Goal: Task Accomplishment & Management: Manage account settings

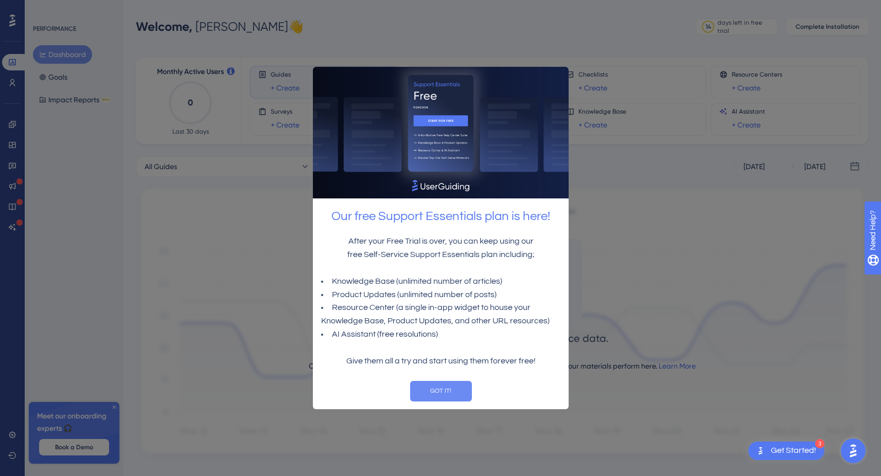
click at [427, 392] on button "GOT IT!" at bounding box center [441, 391] width 62 height 21
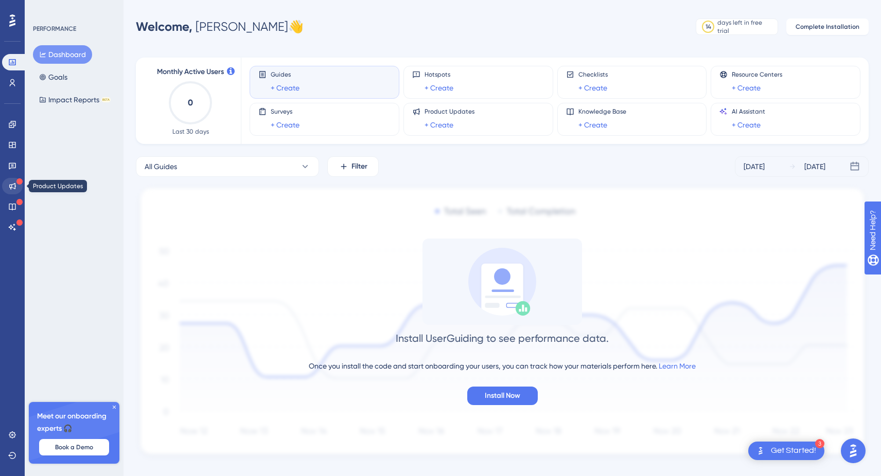
click at [12, 183] on icon at bounding box center [12, 186] width 8 height 8
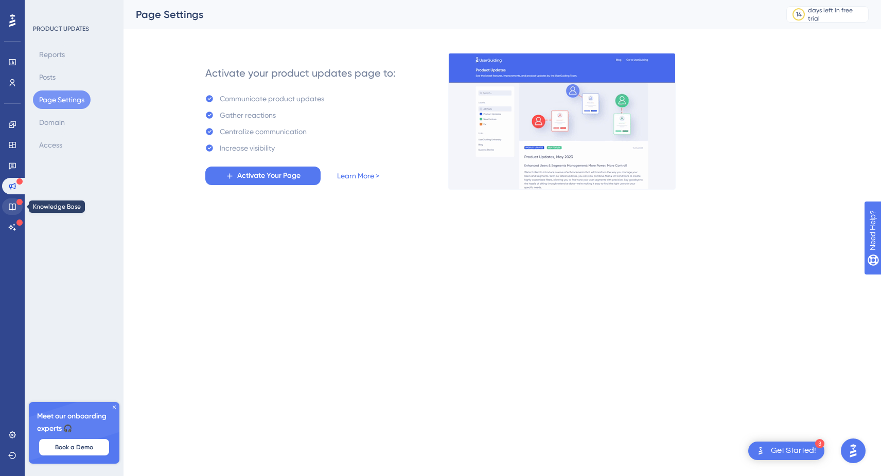
click at [12, 202] on link at bounding box center [12, 207] width 21 height 16
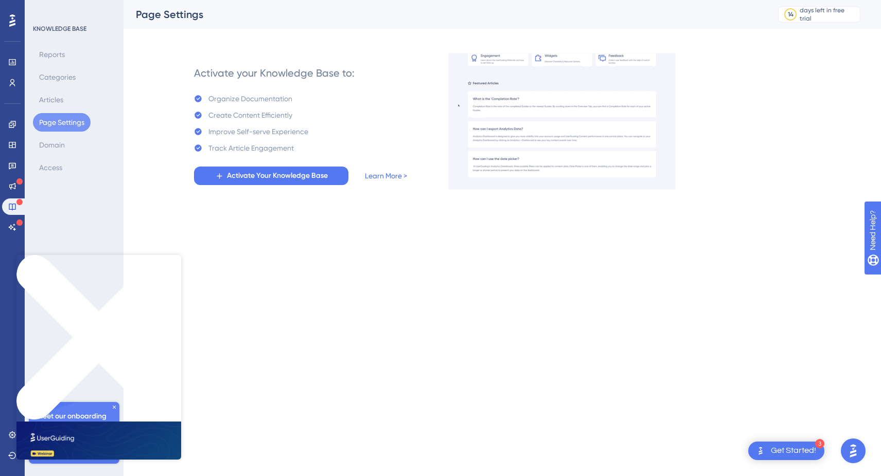
click at [173, 261] on icon "Close Preview" at bounding box center [98, 337] width 165 height 165
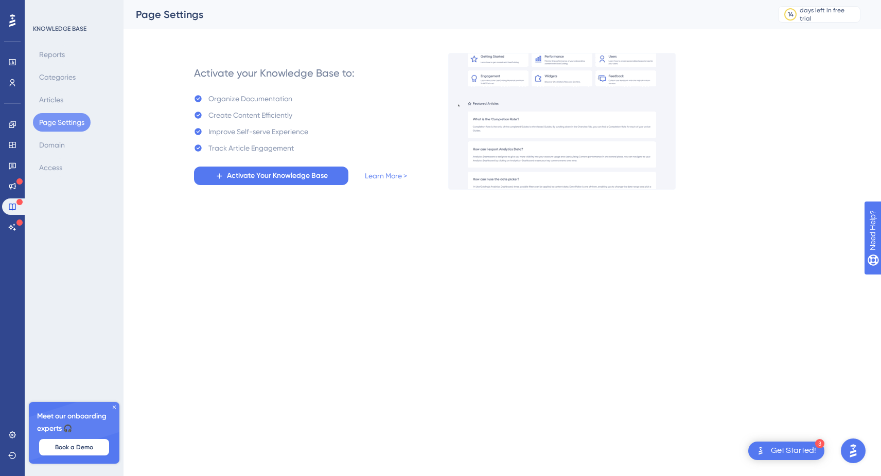
click at [378, 181] on link "Learn More >" at bounding box center [386, 176] width 42 height 12
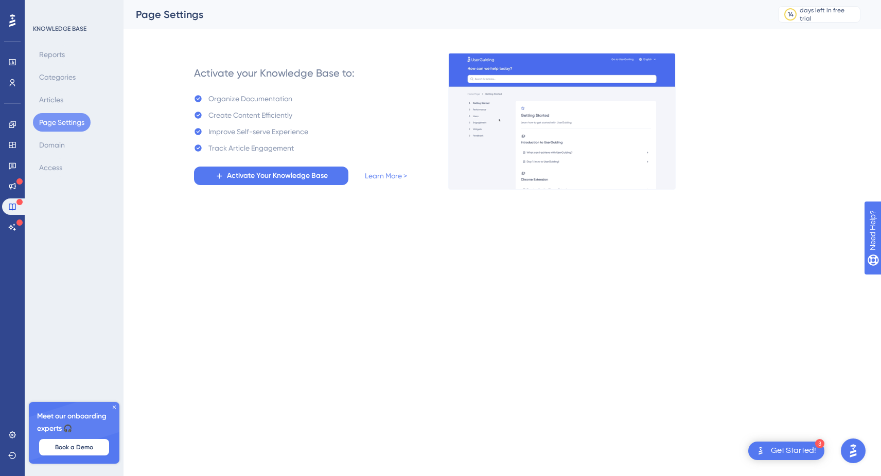
click at [382, 180] on link "Learn More >" at bounding box center [386, 176] width 42 height 12
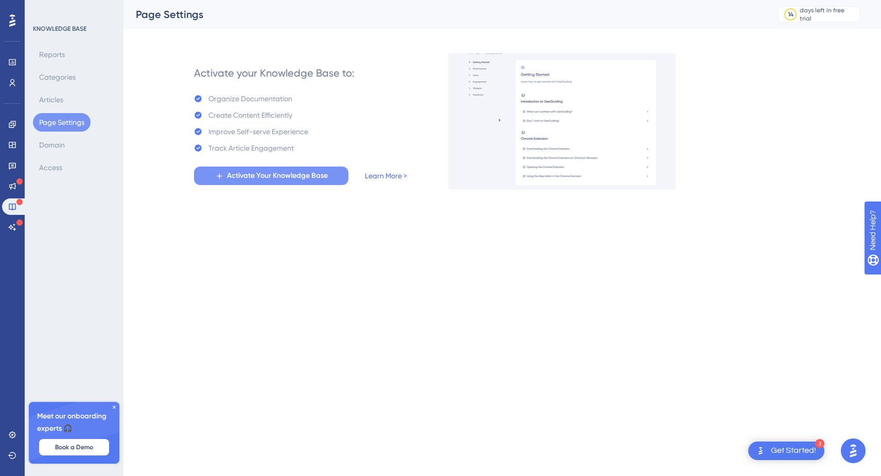
click at [297, 177] on span "Activate Your Knowledge Base" at bounding box center [277, 176] width 101 height 12
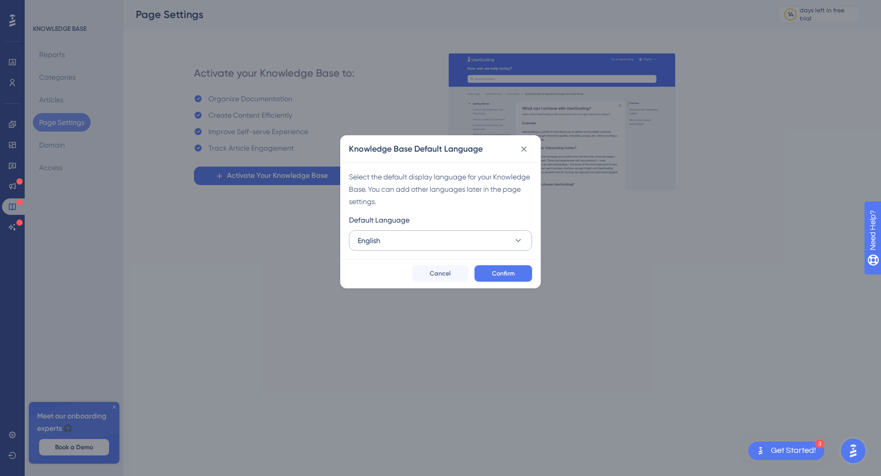
click at [421, 244] on button "English" at bounding box center [440, 241] width 183 height 21
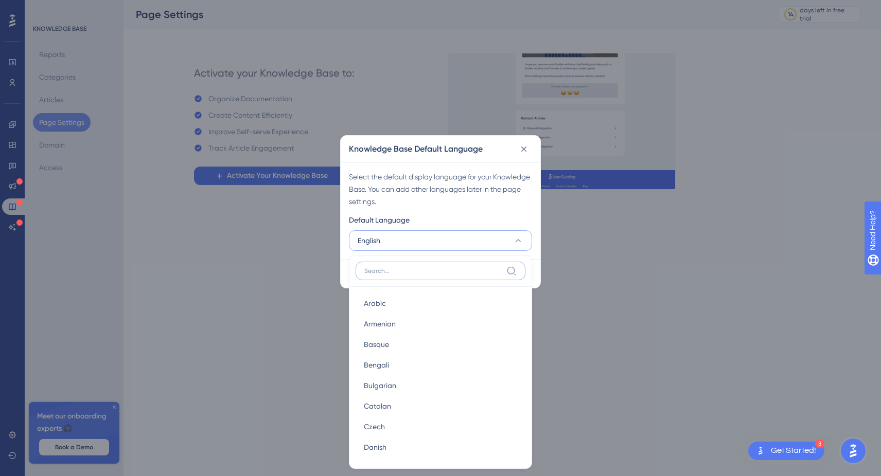
click at [396, 268] on input at bounding box center [433, 271] width 138 height 8
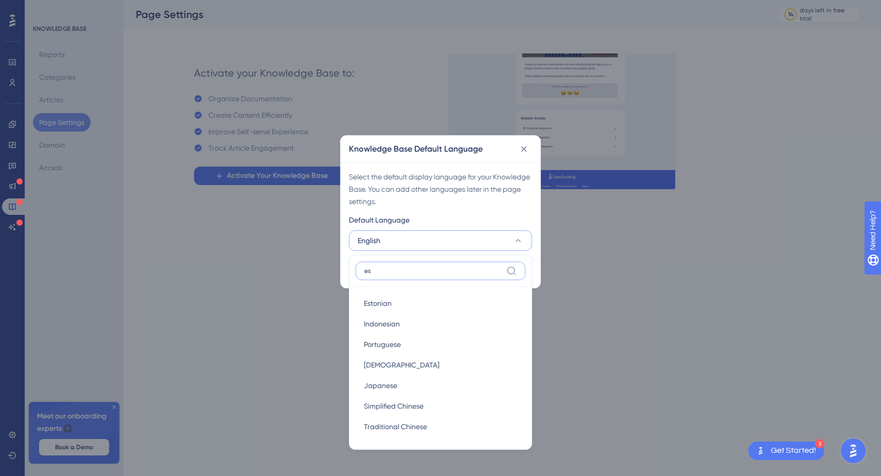
type input "e"
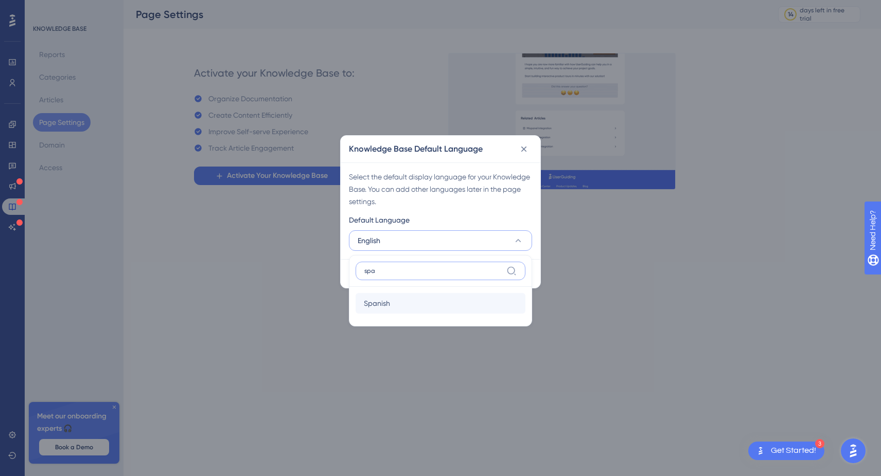
type input "spa"
click at [401, 311] on div "Spanish Spanish" at bounding box center [440, 303] width 153 height 21
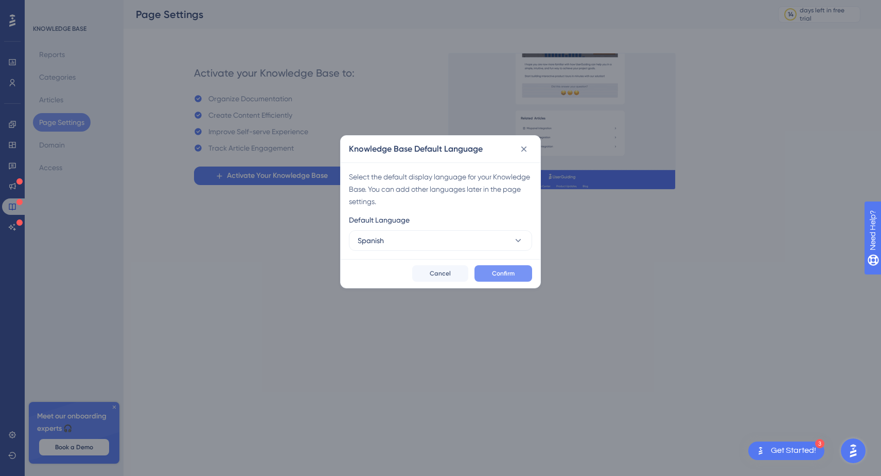
click at [492, 272] on span "Confirm" at bounding box center [503, 274] width 23 height 8
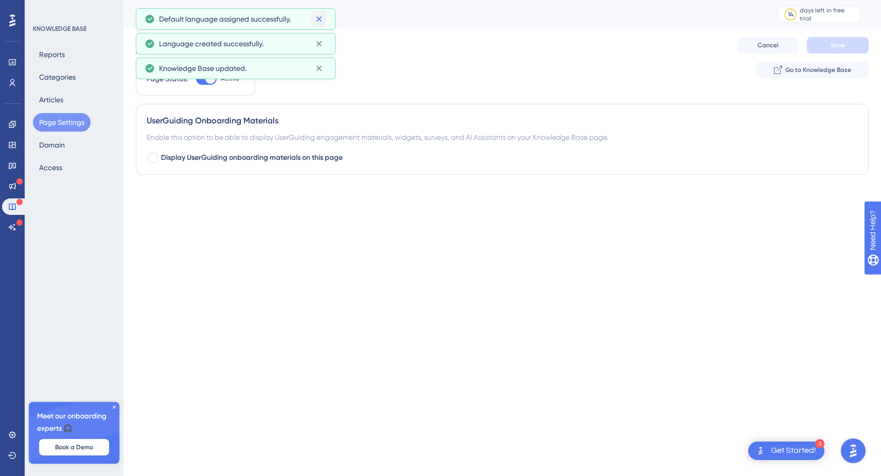
click at [317, 20] on icon at bounding box center [319, 19] width 10 height 10
click at [317, 19] on icon at bounding box center [319, 19] width 10 height 10
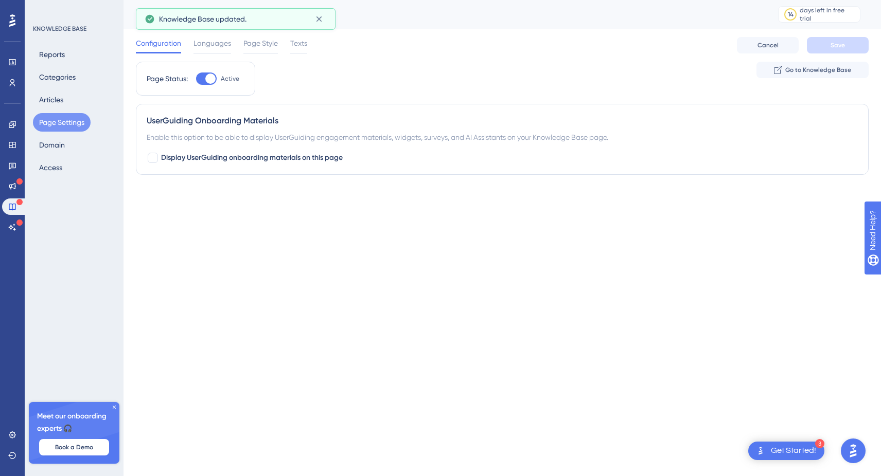
click at [317, 19] on icon at bounding box center [319, 19] width 10 height 10
click at [844, 69] on span "Go to Knowledge Base" at bounding box center [818, 70] width 66 height 8
click at [46, 123] on button "Page Settings" at bounding box center [62, 122] width 58 height 19
click at [255, 40] on span "Page Style" at bounding box center [260, 43] width 34 height 12
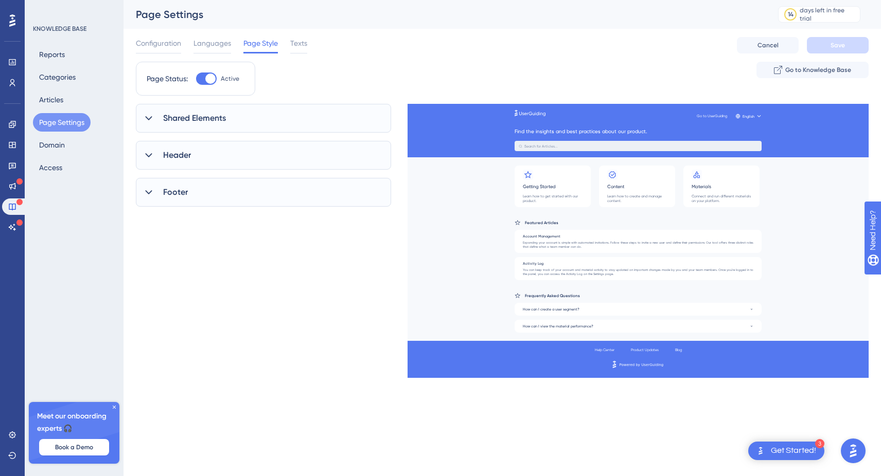
click at [195, 161] on div "Header" at bounding box center [263, 155] width 255 height 29
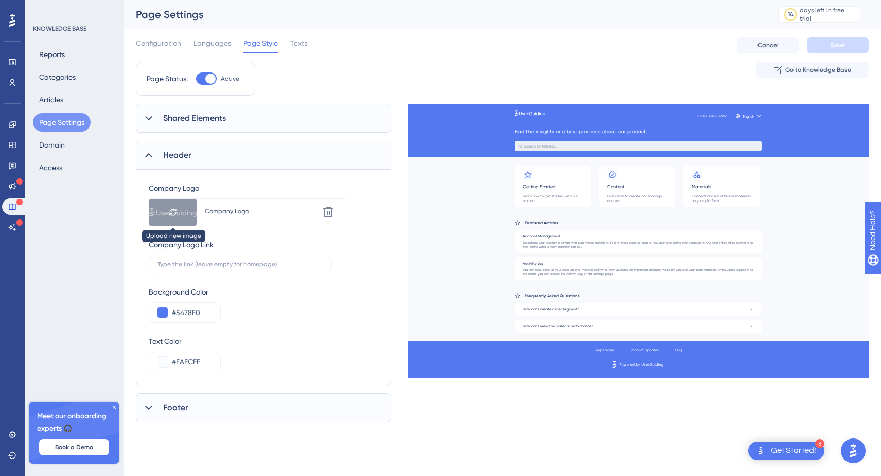
click at [187, 217] on div at bounding box center [172, 212] width 47 height 27
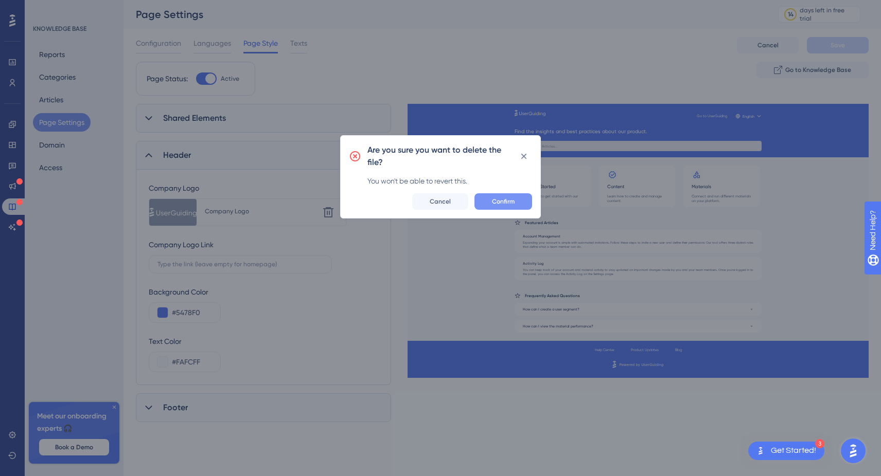
click at [475, 204] on button "Confirm" at bounding box center [503, 201] width 58 height 16
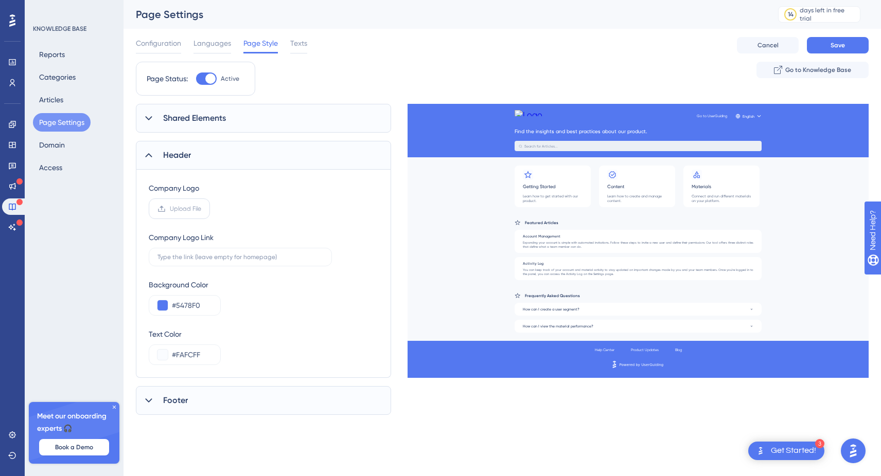
click at [210, 203] on label "Upload File" at bounding box center [179, 209] width 61 height 21
click at [201, 209] on input "Upload File" at bounding box center [201, 209] width 0 height 0
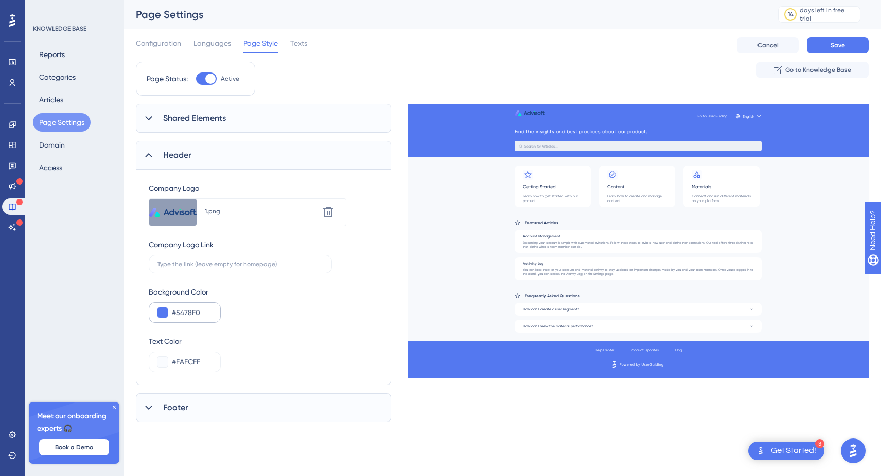
click at [161, 308] on button at bounding box center [162, 313] width 10 height 10
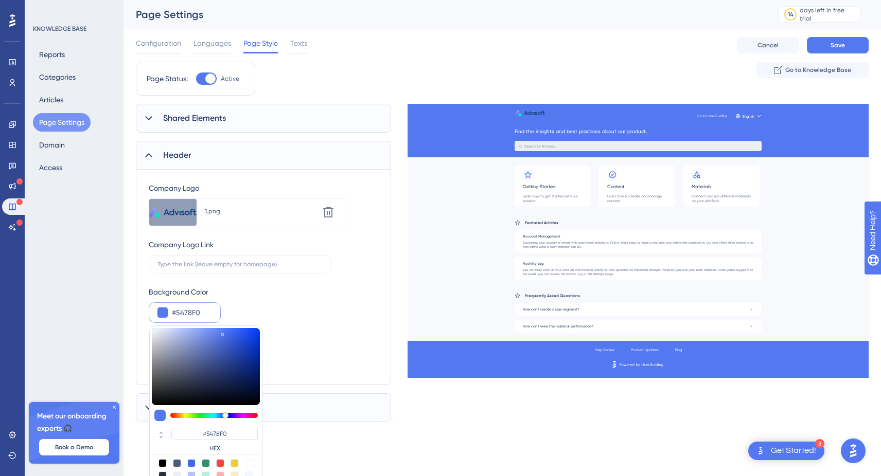
click at [308, 100] on div "Page Status: Active Go to Knowledge Base" at bounding box center [502, 83] width 733 height 42
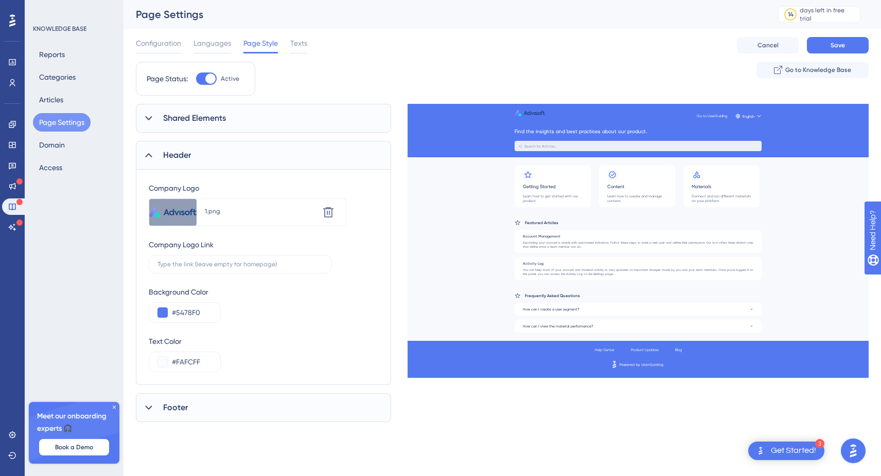
click at [230, 116] on div "Shared Elements" at bounding box center [263, 118] width 255 height 29
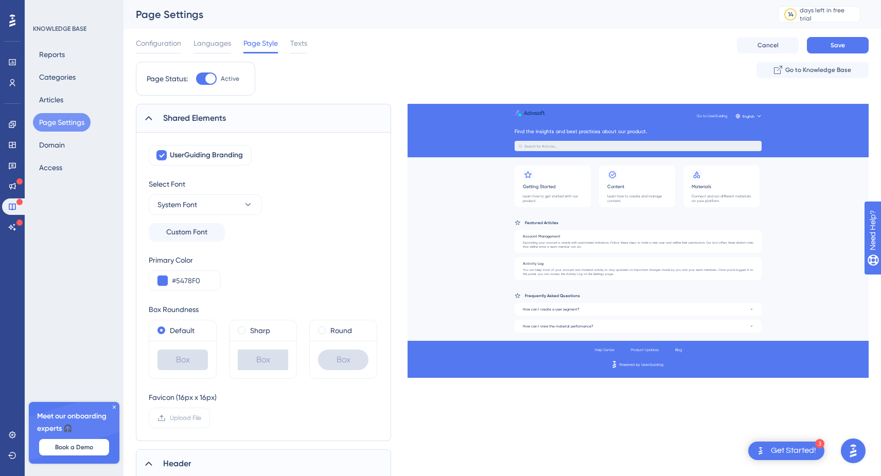
scroll to position [91, 1]
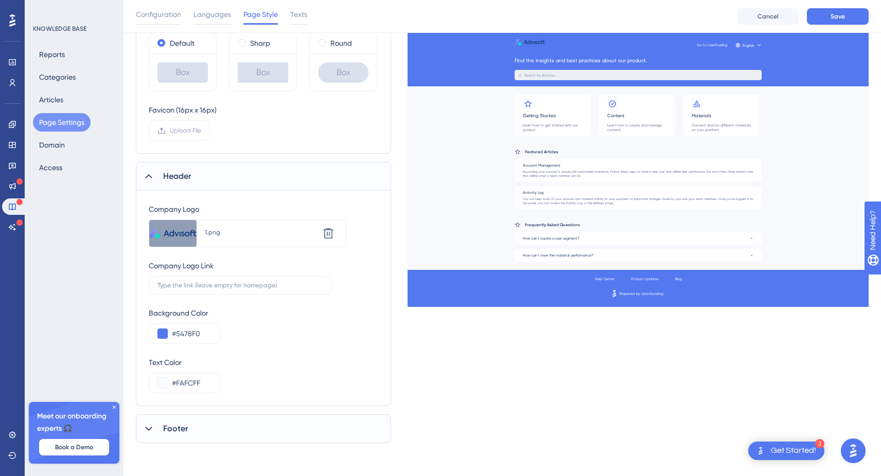
click at [226, 420] on div "Footer" at bounding box center [263, 429] width 255 height 29
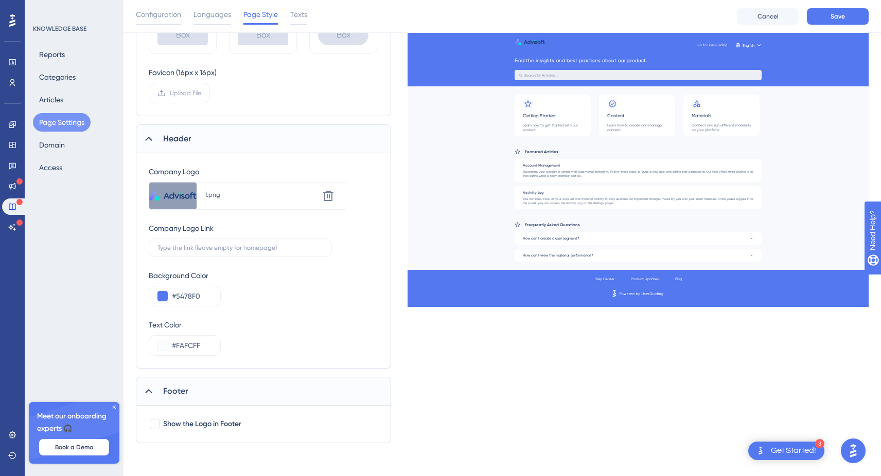
scroll to position [329, 0]
click at [173, 421] on span "Show the Logo in Footer" at bounding box center [202, 424] width 78 height 12
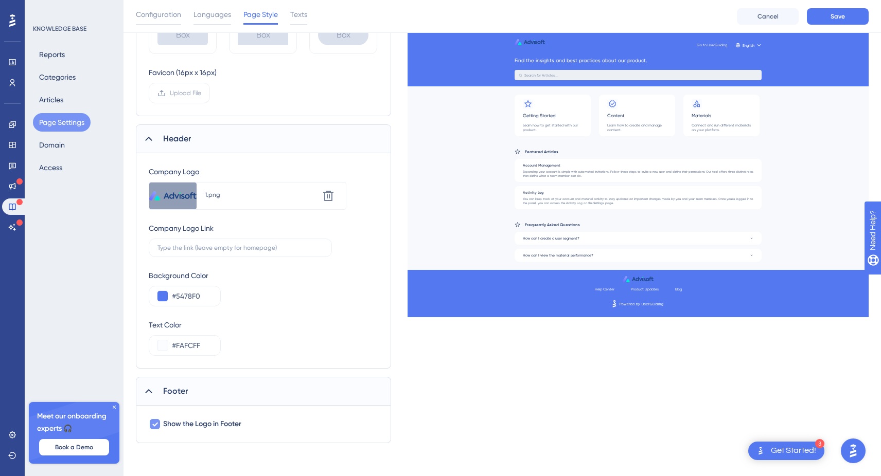
click at [173, 421] on span "Show the Logo in Footer" at bounding box center [202, 424] width 78 height 12
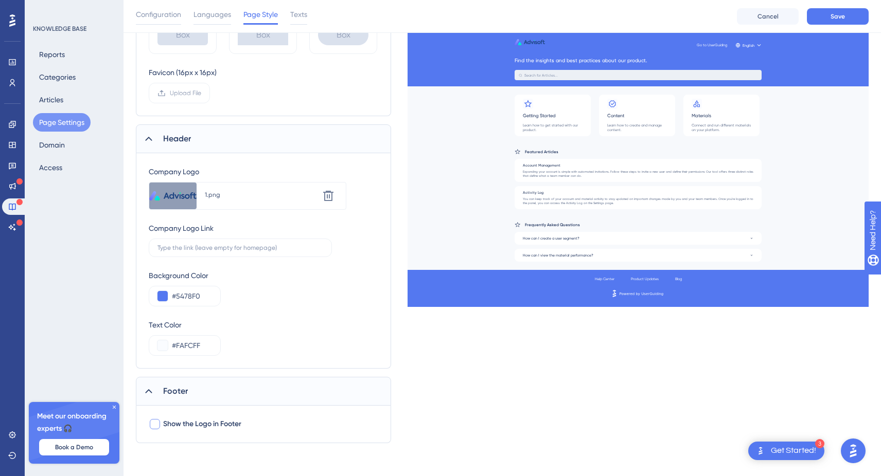
click at [173, 421] on span "Show the Logo in Footer" at bounding box center [202, 424] width 78 height 12
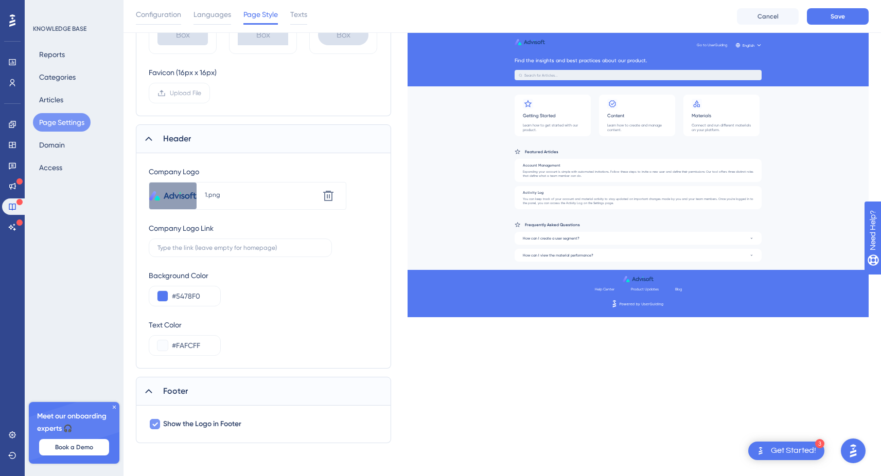
click at [173, 421] on span "Show the Logo in Footer" at bounding box center [202, 424] width 78 height 12
checkbox input "false"
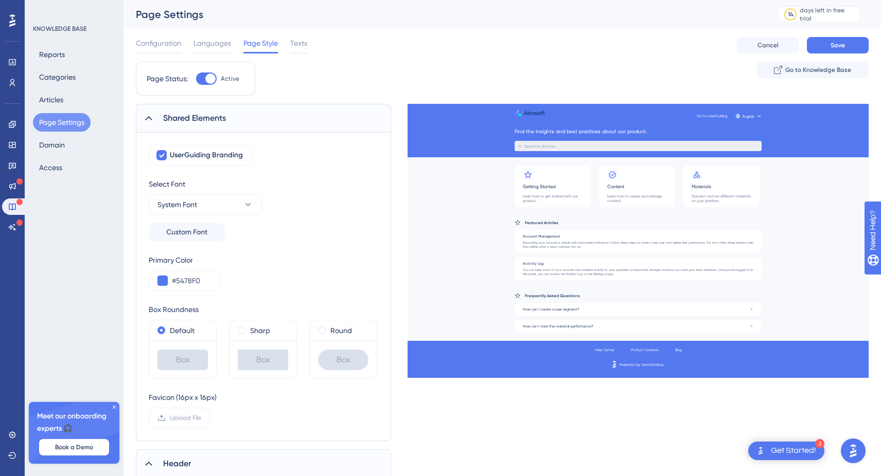
scroll to position [0, 0]
click at [298, 44] on span "Texts" at bounding box center [298, 43] width 17 height 12
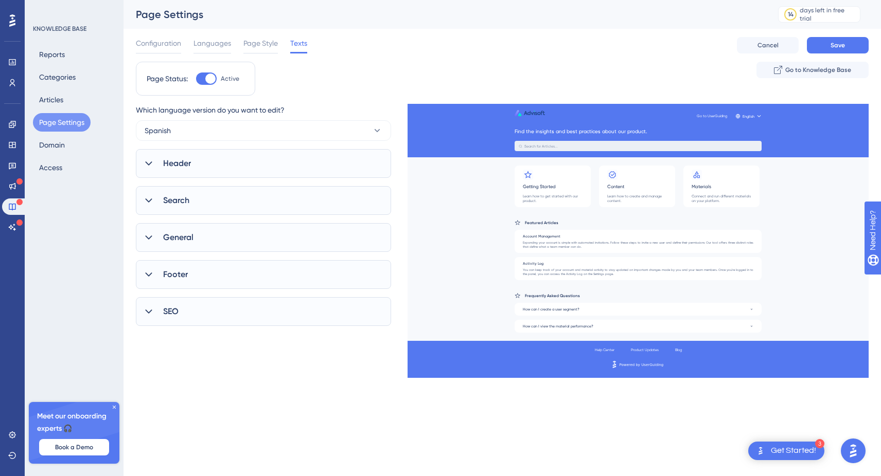
click at [231, 153] on div "Header" at bounding box center [263, 163] width 255 height 29
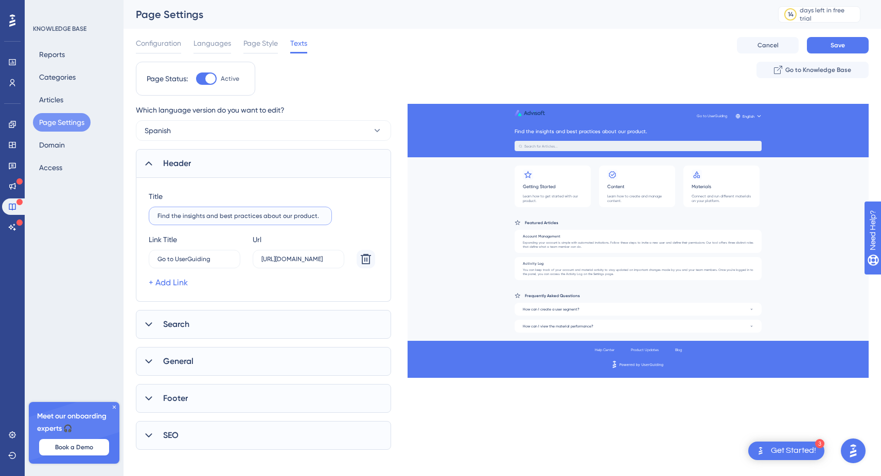
click at [306, 218] on input "Find the insights and best practices about our product." at bounding box center [240, 216] width 166 height 7
drag, startPoint x: 285, startPoint y: 261, endPoint x: 393, endPoint y: 263, distance: 107.6
click at [393, 263] on div "Which language version do you want to edit? Spanish Header Title Find the insig…" at bounding box center [502, 277] width 733 height 346
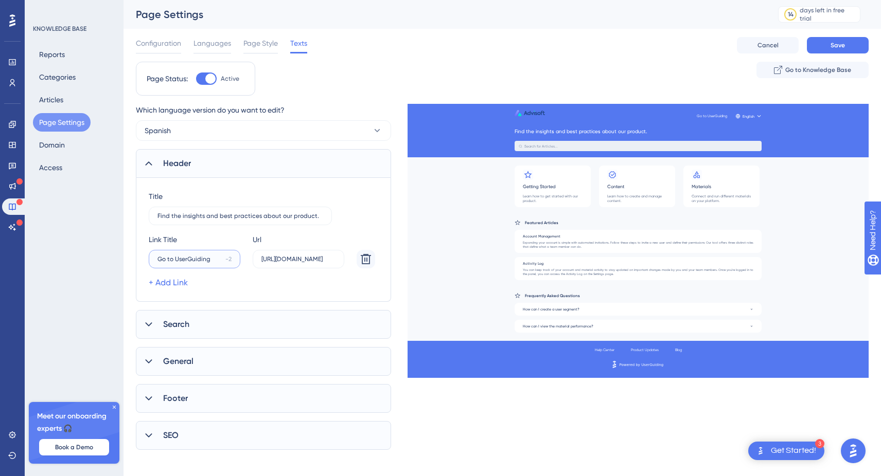
click at [188, 257] on input "Go to UserGuiding" at bounding box center [189, 259] width 64 height 7
click at [211, 260] on input "Go to UserGuiding" at bounding box center [189, 259] width 64 height 7
drag, startPoint x: 211, startPoint y: 260, endPoint x: 140, endPoint y: 257, distance: 71.1
click at [140, 257] on div "Title Find the insights and best practices about our product. [PERSON_NAME] Go …" at bounding box center [263, 240] width 255 height 124
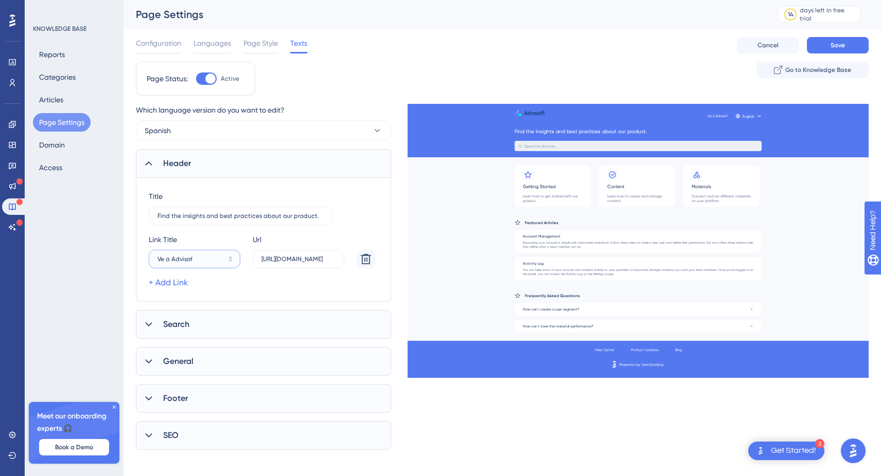
type input "Ve a Advisoft"
drag, startPoint x: 285, startPoint y: 257, endPoint x: 341, endPoint y: 259, distance: 56.1
click at [341, 259] on label "[URL][DOMAIN_NAME]" at bounding box center [299, 259] width 92 height 19
click at [335, 259] on input "[URL][DOMAIN_NAME]" at bounding box center [298, 259] width 74 height 7
type input "[URL][DOMAIN_NAME]"
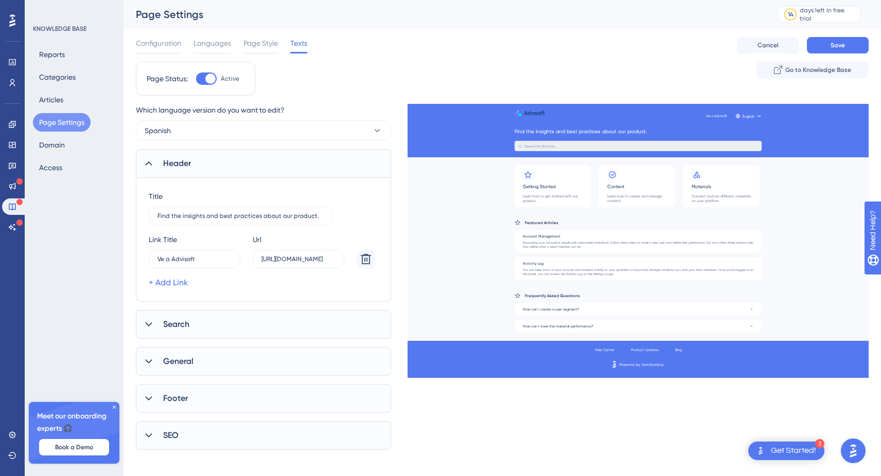
click at [392, 310] on div "Which language version do you want to edit? Spanish Header Title Find the insig…" at bounding box center [502, 277] width 733 height 346
click at [192, 210] on label "Find the insights and best practices about our product." at bounding box center [240, 216] width 183 height 19
click at [192, 213] on input "Find the insights and best practices about our product." at bounding box center [240, 216] width 166 height 7
click at [192, 210] on label "Find the insights and best practices about our product." at bounding box center [240, 216] width 183 height 19
click at [192, 213] on input "Find the insights and best practices about our product." at bounding box center [240, 216] width 166 height 7
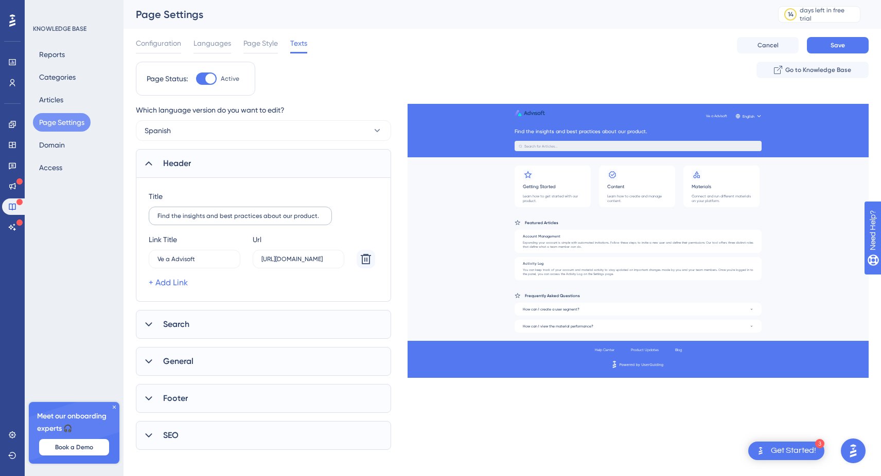
click at [192, 210] on label "Find the insights and best practices about our product." at bounding box center [240, 216] width 183 height 19
click at [192, 213] on input "Find the insights and best practices about our product." at bounding box center [240, 216] width 166 height 7
type input "Explora los productos de Advisoft"
click at [241, 322] on div "Search" at bounding box center [263, 324] width 255 height 29
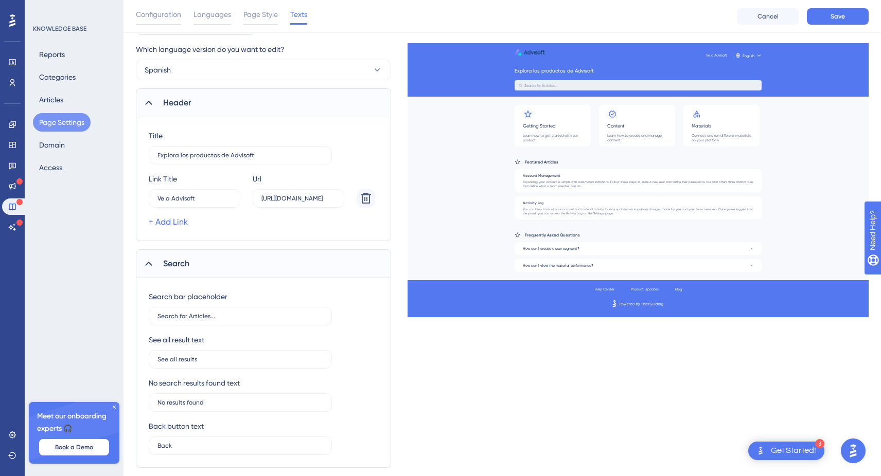
scroll to position [66, 0]
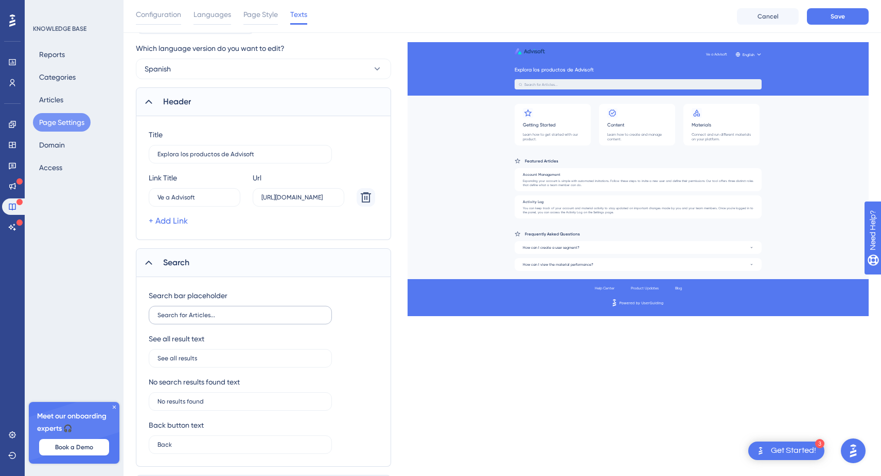
click at [241, 322] on label "Search for Articles..." at bounding box center [240, 315] width 183 height 19
click at [241, 319] on input "Search for Articles..." at bounding box center [240, 315] width 166 height 7
drag, startPoint x: 240, startPoint y: 321, endPoint x: 135, endPoint y: 316, distance: 105.6
click at [135, 316] on div "Performance Users Engagement Widgets Feedback Product Updates Knowledge Base AI…" at bounding box center [501, 264] width 757 height 661
click at [201, 316] on input "Search for Articles..." at bounding box center [240, 315] width 166 height 7
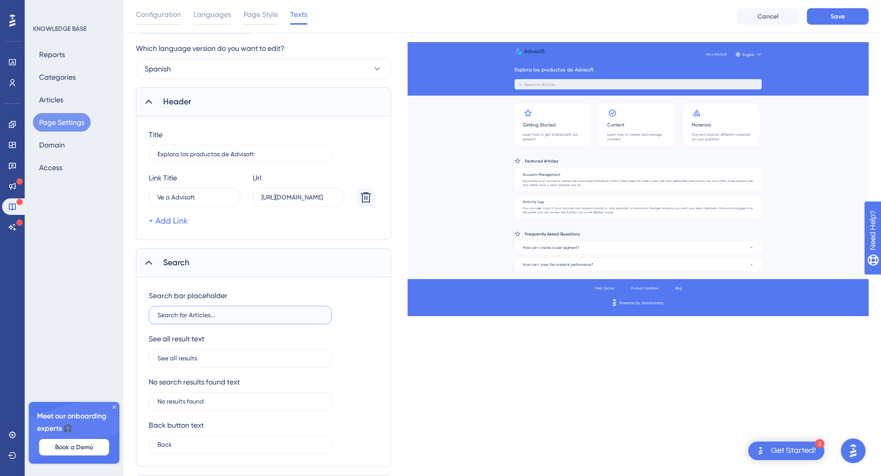
click at [201, 316] on input "Search for Articles..." at bounding box center [240, 315] width 166 height 7
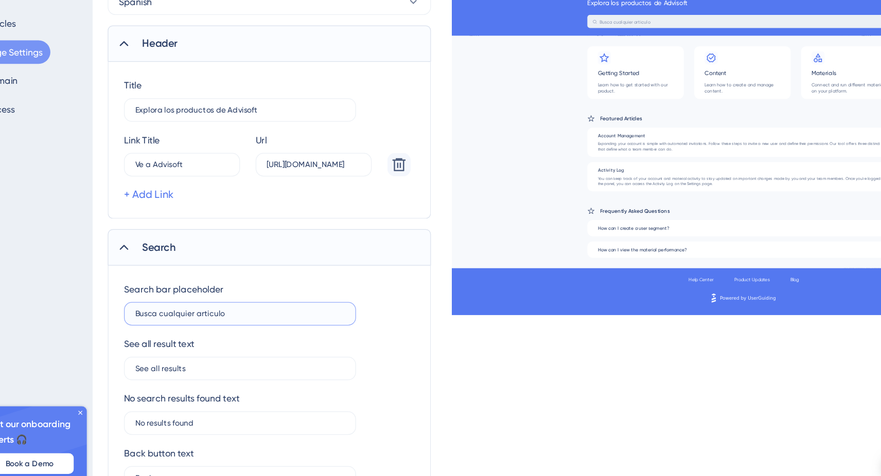
click at [163, 326] on input "Busca cualquier articulo" at bounding box center [240, 329] width 166 height 7
type input "Busca cualquier artículo"
click at [343, 261] on div "Which language version do you want to edit? Spanish Header Title Explora los pr…" at bounding box center [502, 324] width 733 height 536
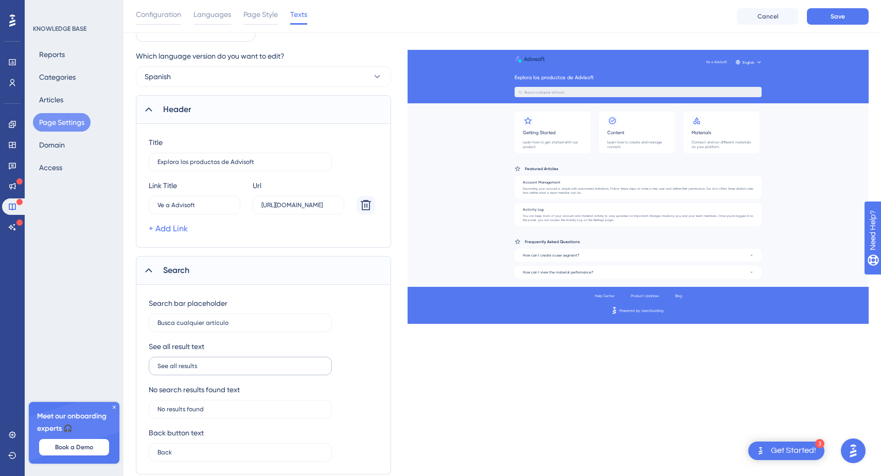
scroll to position [60, 0]
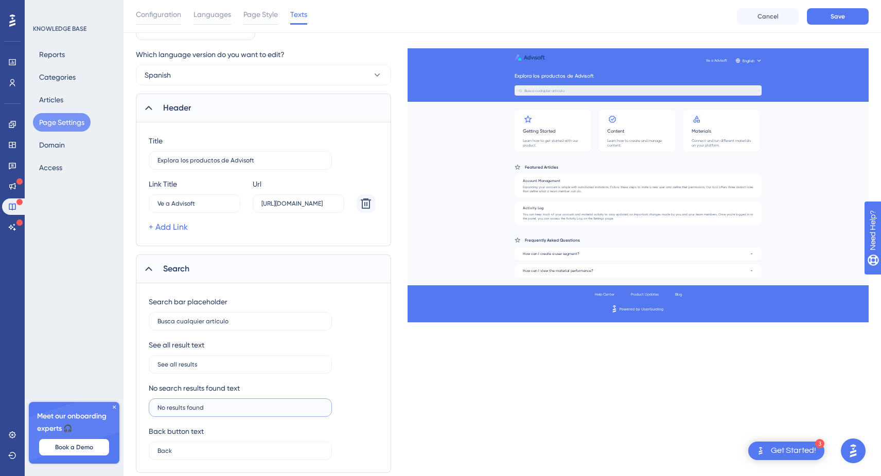
drag, startPoint x: 217, startPoint y: 411, endPoint x: 115, endPoint y: 405, distance: 102.0
click at [123, 405] on div "Performance Users Engagement Widgets Feedback Product Updates Knowledge Base AI…" at bounding box center [501, 270] width 757 height 661
type input "No se encontró ningún resultado"
drag, startPoint x: 207, startPoint y: 373, endPoint x: 157, endPoint y: 373, distance: 49.9
click at [157, 373] on label "See all results" at bounding box center [240, 365] width 183 height 19
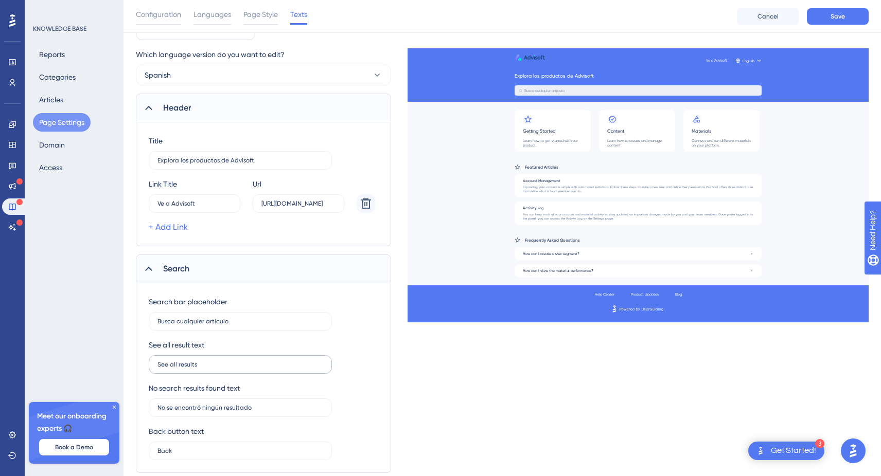
click at [157, 368] on input "See all results" at bounding box center [240, 364] width 166 height 7
click at [165, 364] on input "See all results" at bounding box center [240, 364] width 166 height 7
click at [154, 364] on label "See all results" at bounding box center [240, 365] width 183 height 19
click at [157, 364] on input "See all results" at bounding box center [240, 364] width 166 height 7
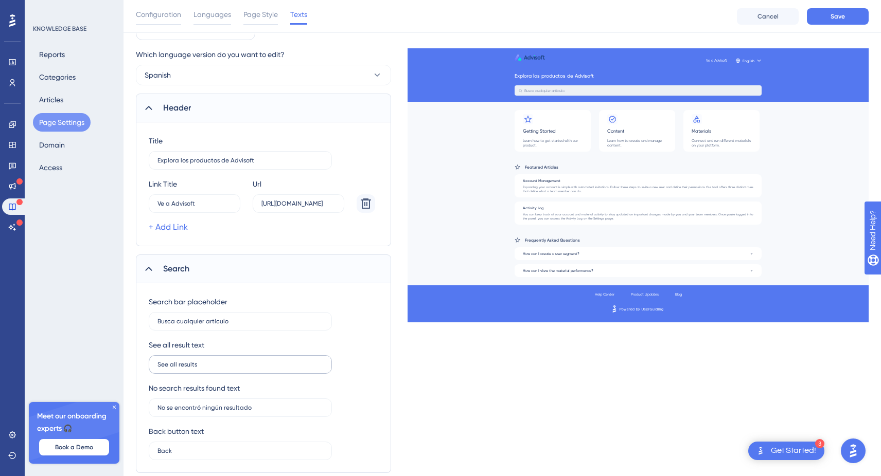
drag, startPoint x: 154, startPoint y: 364, endPoint x: 241, endPoint y: 364, distance: 86.4
click at [241, 364] on label "See all results" at bounding box center [240, 365] width 183 height 19
click at [241, 364] on input "See all results" at bounding box center [240, 364] width 166 height 7
drag, startPoint x: 241, startPoint y: 364, endPoint x: 134, endPoint y: 366, distance: 106.5
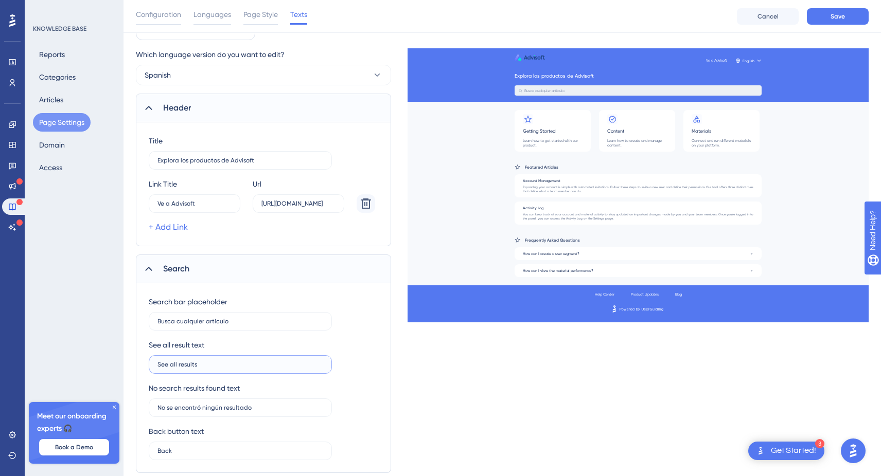
click at [134, 366] on div "Performance Users Engagement Widgets Feedback Product Updates Knowledge Base AI…" at bounding box center [501, 270] width 757 height 661
type input "m"
type input "Mira todos los resultados"
drag, startPoint x: 183, startPoint y: 455, endPoint x: 158, endPoint y: 452, distance: 25.4
click at [158, 452] on label "Back" at bounding box center [240, 451] width 183 height 19
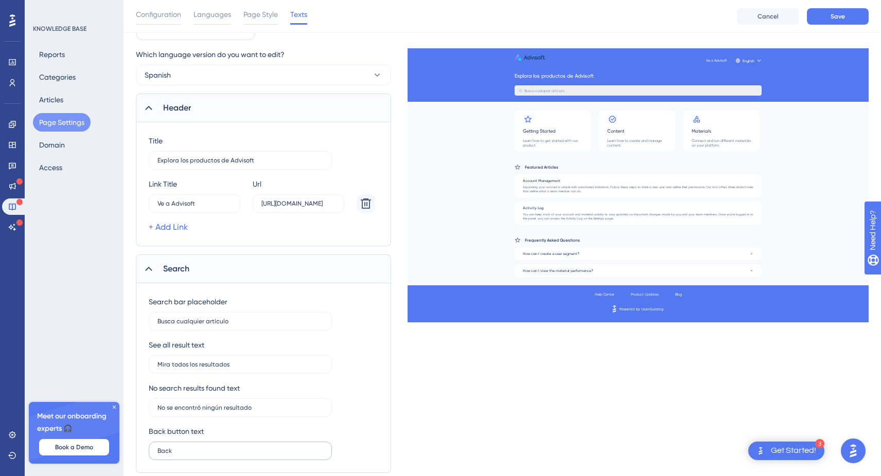
click at [158, 452] on input "Back" at bounding box center [240, 451] width 166 height 7
type input "Atrás"
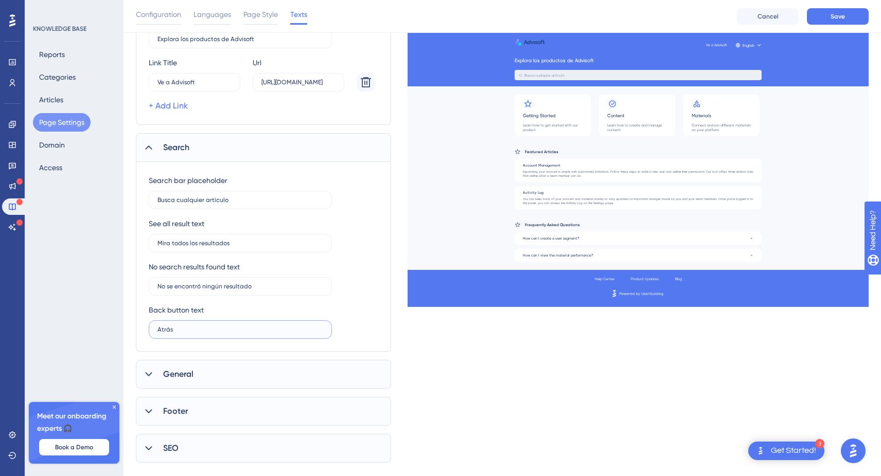
scroll to position [182, 0]
click at [437, 404] on div "Which language version do you want to edit? Spanish Header Title Explora los pr…" at bounding box center [502, 194] width 733 height 536
click at [205, 366] on div "General" at bounding box center [263, 374] width 255 height 29
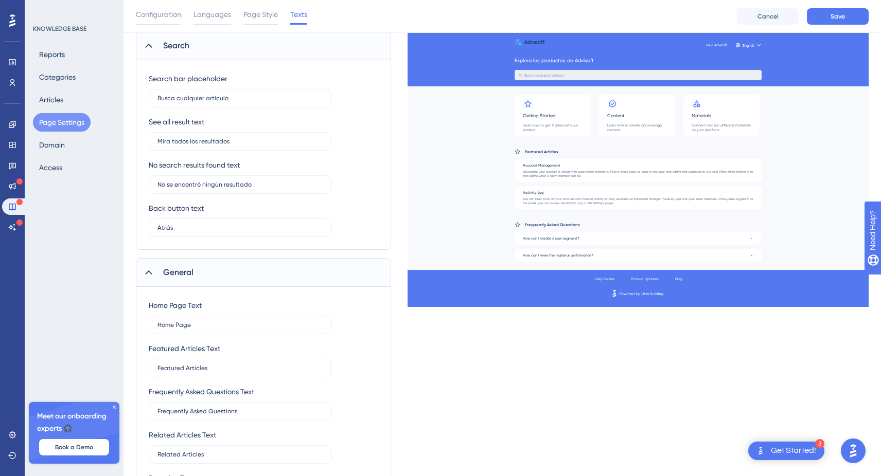
scroll to position [292, 0]
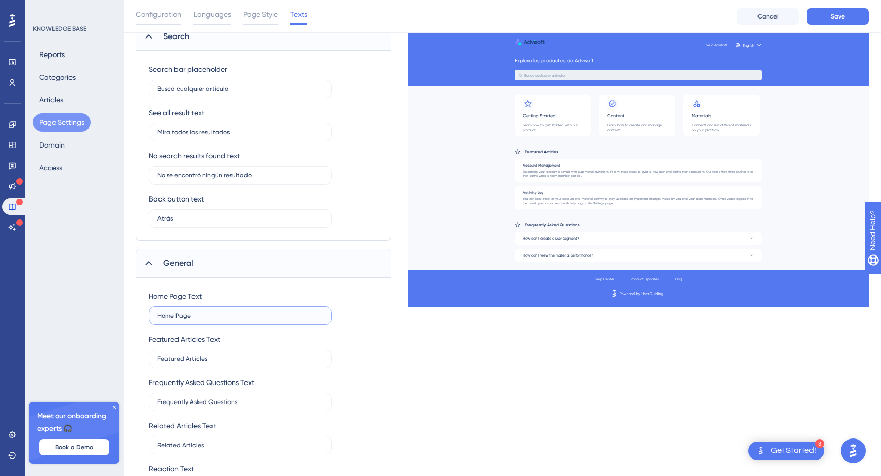
drag, startPoint x: 200, startPoint y: 318, endPoint x: 140, endPoint y: 318, distance: 59.7
click at [140, 318] on div "Home Page Text Home Page Featured Articles Text Featured Articles Frequently As…" at bounding box center [263, 394] width 255 height 233
type input "p"
type input "i"
type input "Inicio"
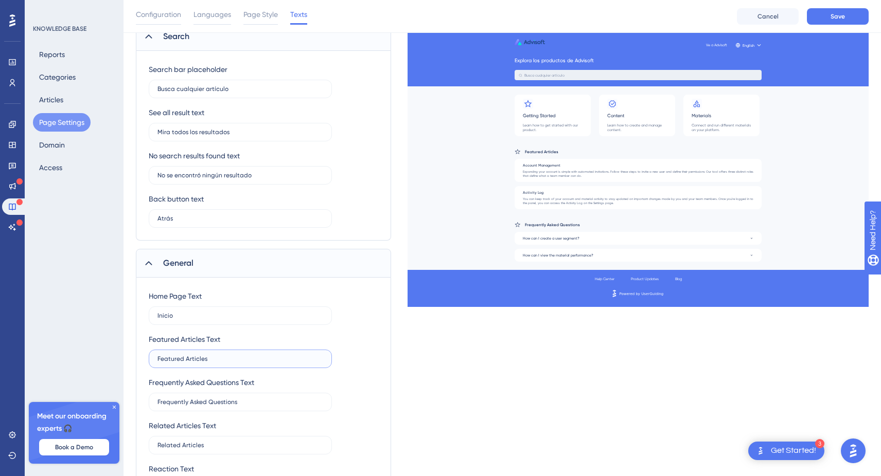
drag, startPoint x: 220, startPoint y: 358, endPoint x: 116, endPoint y: 358, distance: 104.5
click at [123, 358] on div "Performance Users Engagement Widgets Feedback Product Updates Knowledge Base AI…" at bounding box center [501, 155] width 757 height 894
drag, startPoint x: 234, startPoint y: 396, endPoint x: 155, endPoint y: 403, distance: 79.1
click at [155, 403] on label "Frequently Asked Questions" at bounding box center [240, 402] width 183 height 19
click at [157, 403] on input "Frequently Asked Questions" at bounding box center [240, 402] width 166 height 7
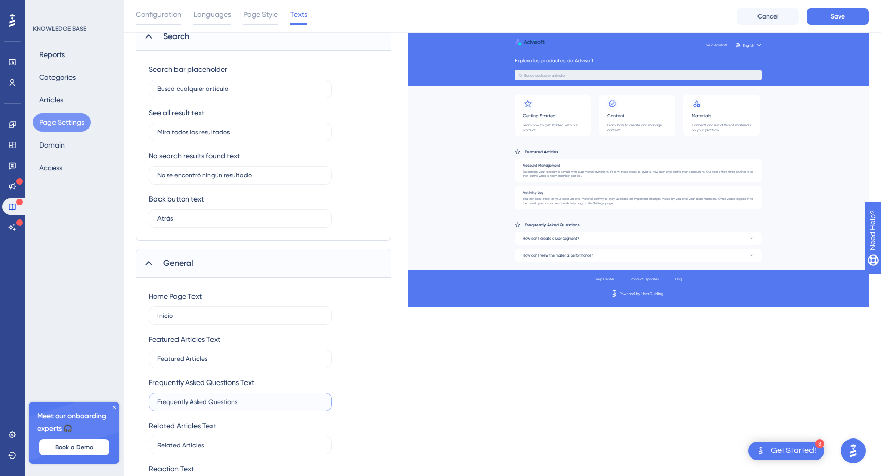
click at [172, 403] on input "Frequently Asked Questions" at bounding box center [240, 402] width 166 height 7
type input "Preguntas frecuentes"
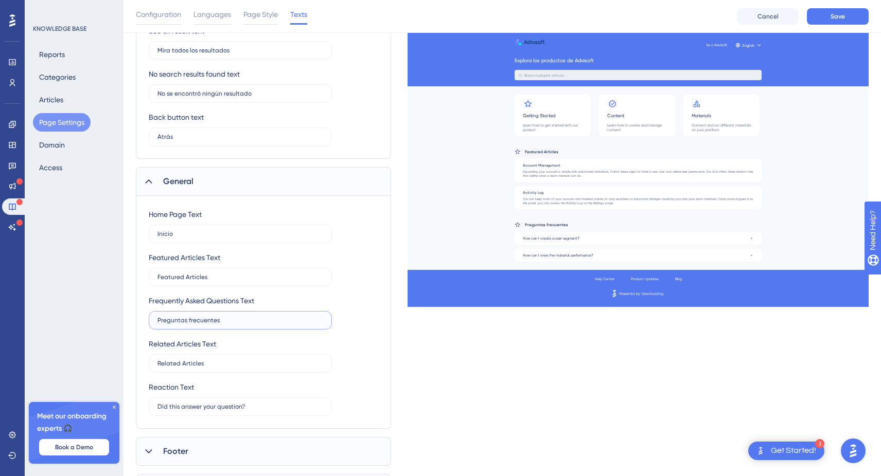
scroll to position [382, 0]
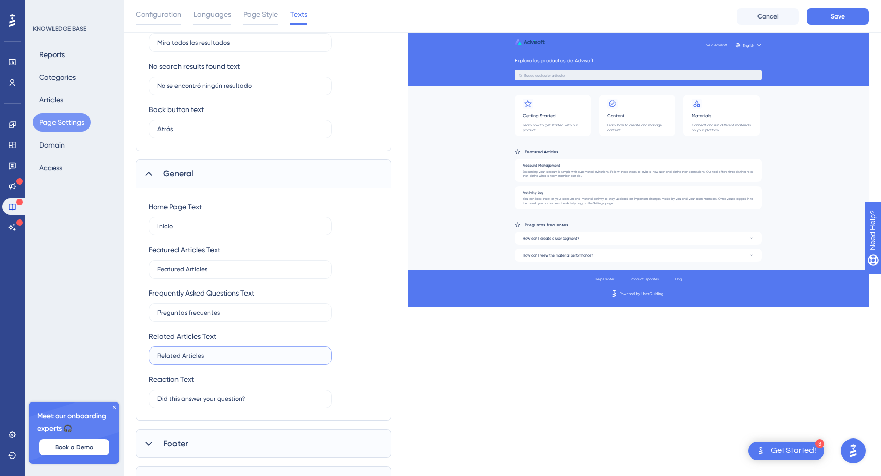
drag, startPoint x: 215, startPoint y: 352, endPoint x: 152, endPoint y: 353, distance: 62.8
click at [152, 353] on label "Related Articles" at bounding box center [240, 356] width 183 height 19
click at [157, 353] on input "Related Articles" at bounding box center [240, 355] width 166 height 7
type input "Artículos relacionados"
click at [185, 400] on input "Did this answer your question?" at bounding box center [240, 399] width 166 height 7
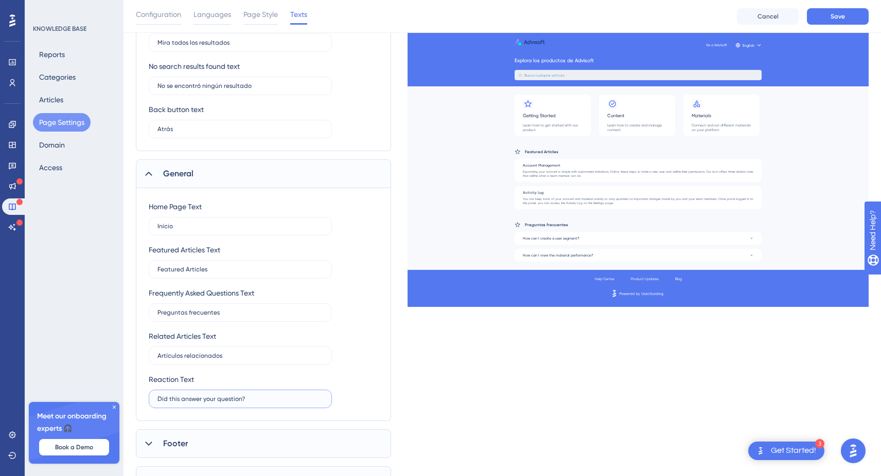
click at [185, 400] on input "Did this answer your question?" at bounding box center [240, 399] width 166 height 7
drag, startPoint x: 271, startPoint y: 397, endPoint x: 156, endPoint y: 393, distance: 114.8
click at [156, 393] on label "Did this answer your question?" at bounding box center [240, 399] width 183 height 19
click at [157, 396] on input "Did this answer your question?" at bounding box center [240, 399] width 166 height 7
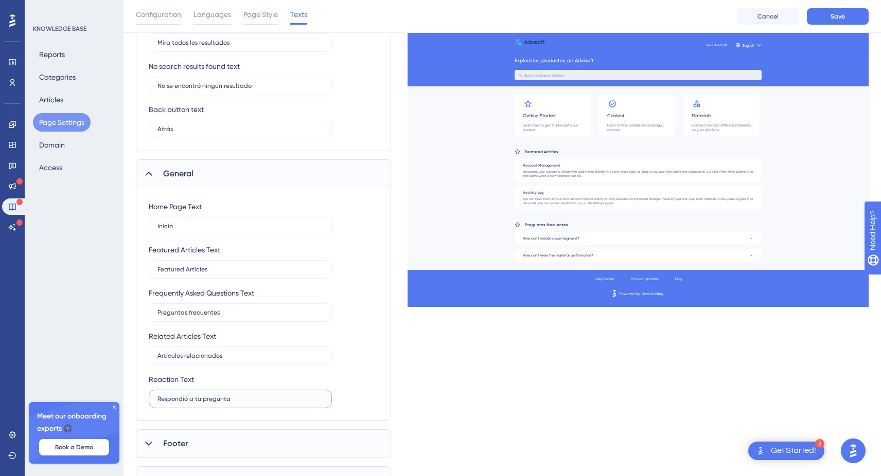
type input "Respondió a tu pregunta?"
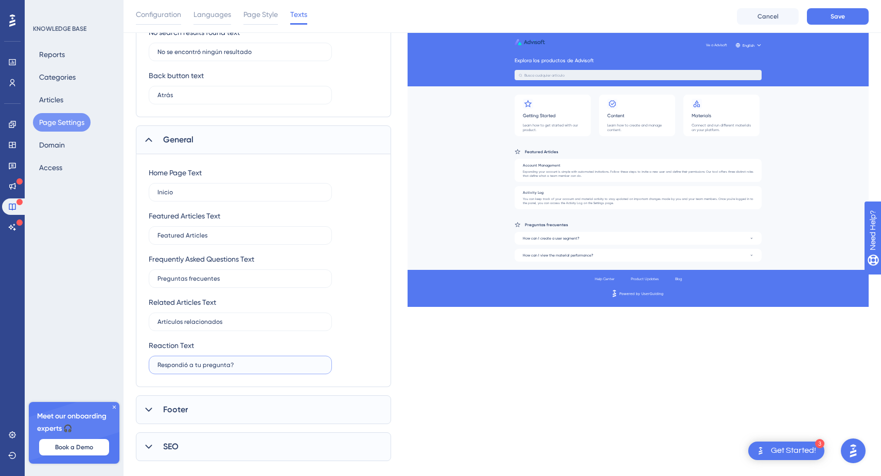
scroll to position [426, 0]
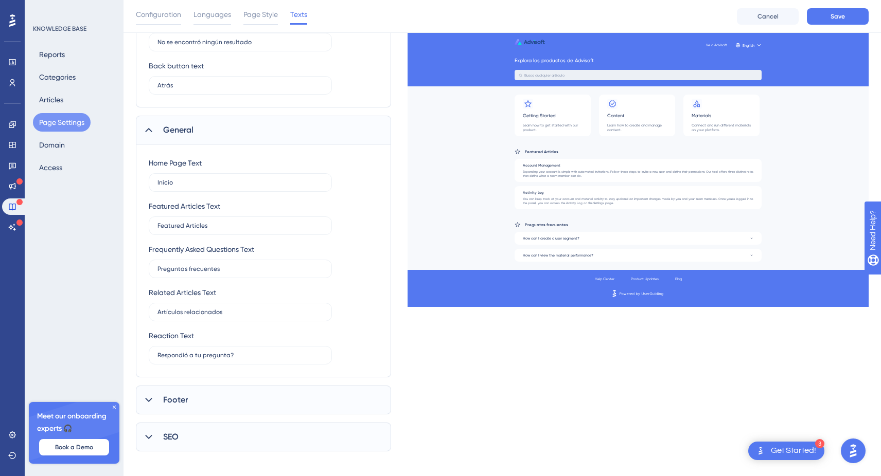
drag, startPoint x: 216, startPoint y: 233, endPoint x: 157, endPoint y: 216, distance: 60.6
click at [157, 216] on div "Featured Articles Text Featured Articles" at bounding box center [240, 217] width 183 height 35
click at [217, 232] on label "Featured Articles" at bounding box center [240, 226] width 183 height 19
click at [217, 229] on input "Featured Articles" at bounding box center [240, 225] width 166 height 7
click at [217, 232] on label "Featured Articles" at bounding box center [240, 226] width 183 height 19
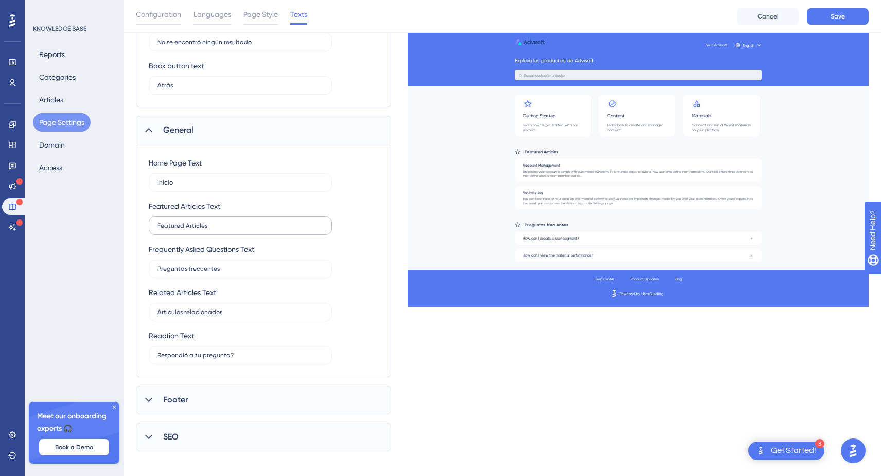
click at [217, 229] on input "Featured Articles" at bounding box center [240, 225] width 166 height 7
click at [217, 232] on label "Featured Articles" at bounding box center [240, 226] width 183 height 19
click at [217, 229] on input "Featured Articles" at bounding box center [240, 225] width 166 height 7
type input "a"
type input "Artículos destacados"
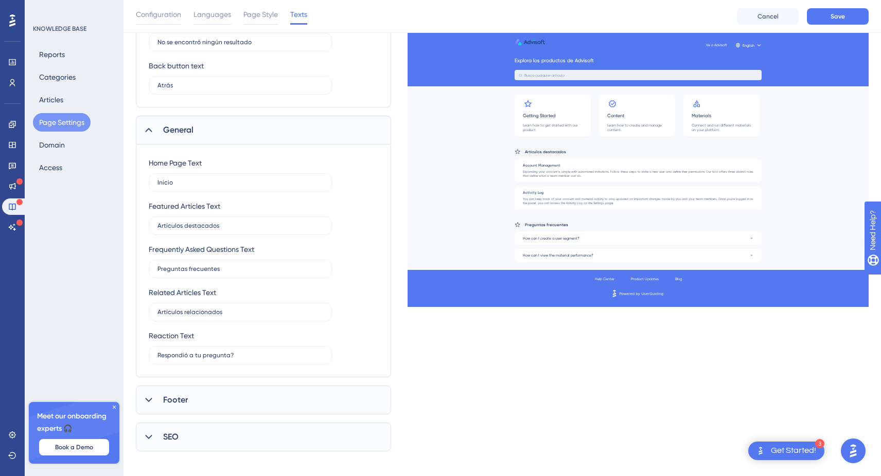
click at [426, 411] on div "Which language version do you want to edit? Spanish Header Title Explora los pr…" at bounding box center [502, 67] width 733 height 769
click at [271, 403] on div "Footer" at bounding box center [263, 400] width 255 height 29
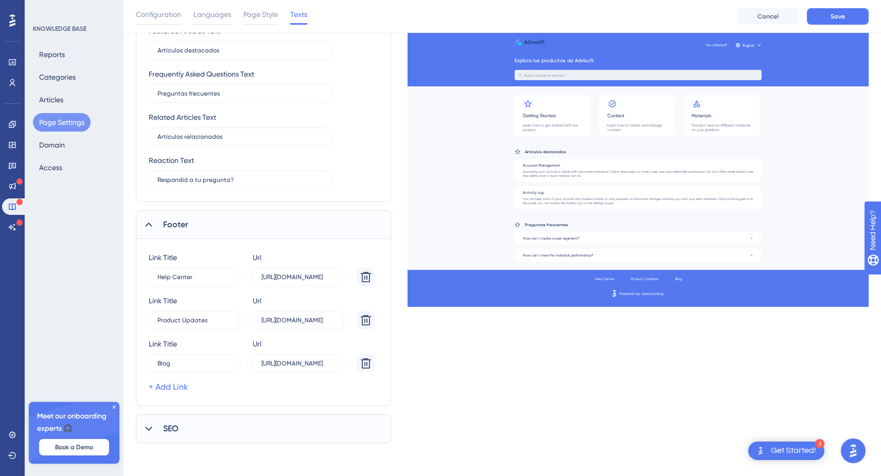
scroll to position [601, 0]
drag, startPoint x: 285, startPoint y: 277, endPoint x: 389, endPoint y: 277, distance: 104.5
click at [389, 277] on div "[PERSON_NAME] Help Center 4 Url [URL][DOMAIN_NAME] [PERSON_NAME] Product Update…" at bounding box center [263, 322] width 255 height 167
type input "[URL][DOMAIN_NAME]"
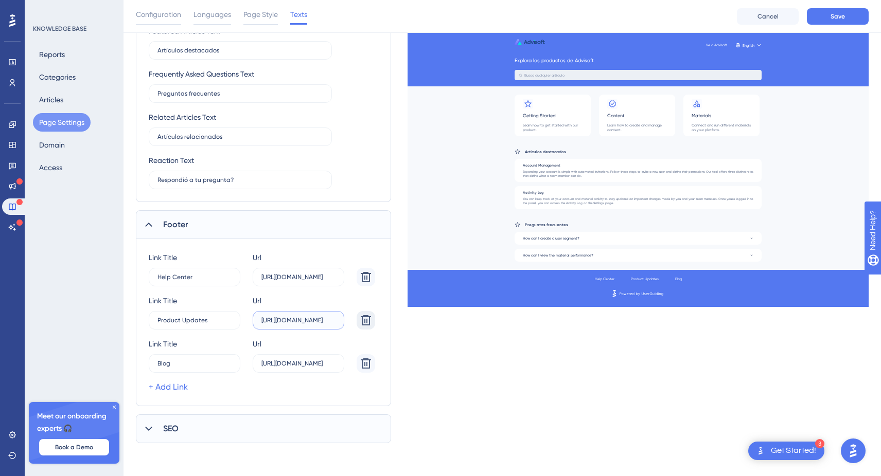
drag, startPoint x: 285, startPoint y: 322, endPoint x: 373, endPoint y: 321, distance: 88.0
click at [373, 321] on div "[PERSON_NAME] Product Updates 0 Url [URL][DOMAIN_NAME]" at bounding box center [262, 312] width 226 height 35
type input "[URL][DOMAIN_NAME]"
drag, startPoint x: 285, startPoint y: 361, endPoint x: 399, endPoint y: 361, distance: 113.7
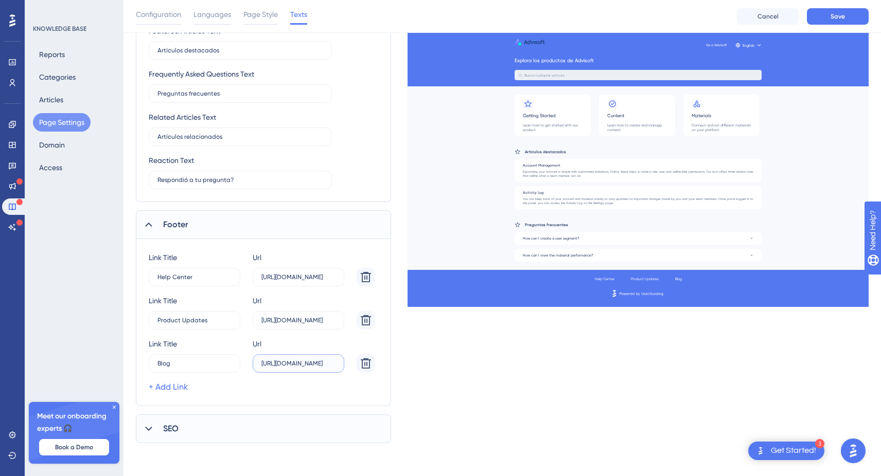
type input "[URL][DOMAIN_NAME]"
drag, startPoint x: 189, startPoint y: 322, endPoint x: 101, endPoint y: 322, distance: 88.0
type input "N"
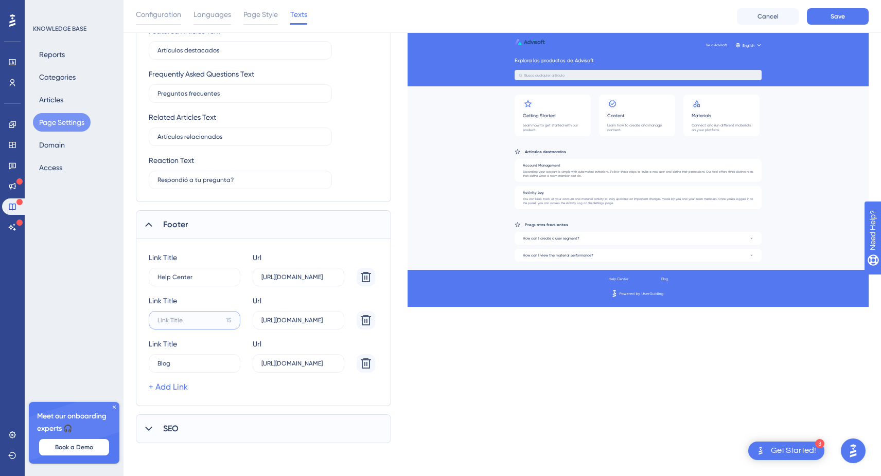
type input "N"
drag, startPoint x: 198, startPoint y: 278, endPoint x: 120, endPoint y: 278, distance: 78.2
type input "Centro de ayuda"
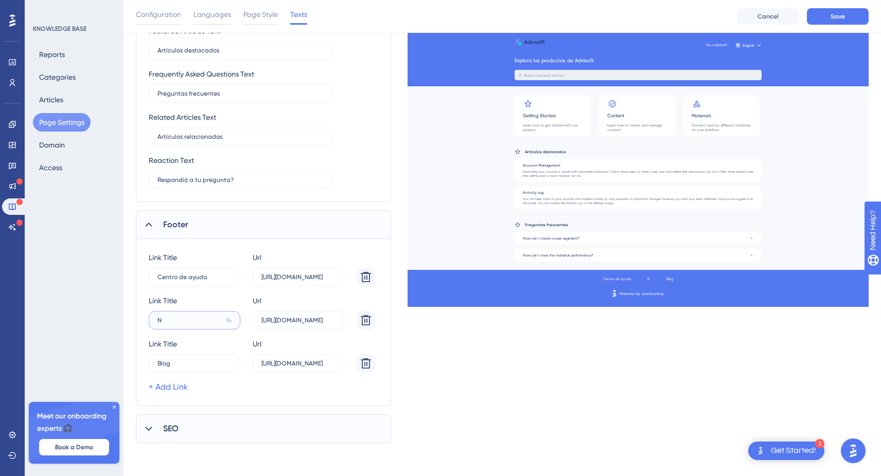
type input "N"
type input "Novedades"
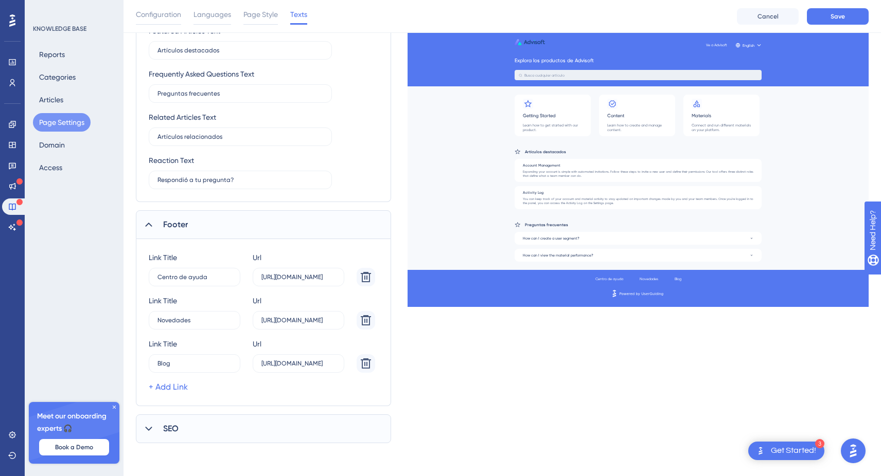
click at [239, 424] on div "SEO" at bounding box center [263, 429] width 255 height 29
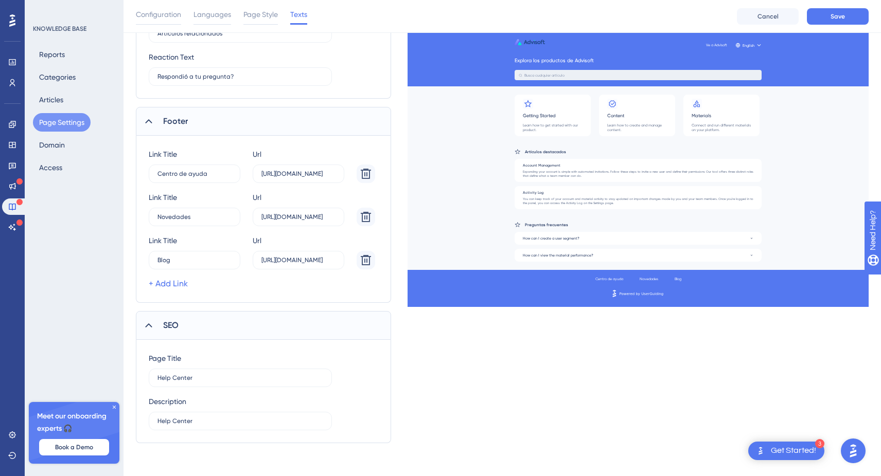
scroll to position [704, 0]
drag, startPoint x: 221, startPoint y: 377, endPoint x: 59, endPoint y: 367, distance: 162.4
type input "Centro de ayuda"
drag, startPoint x: 192, startPoint y: 425, endPoint x: 146, endPoint y: 419, distance: 46.7
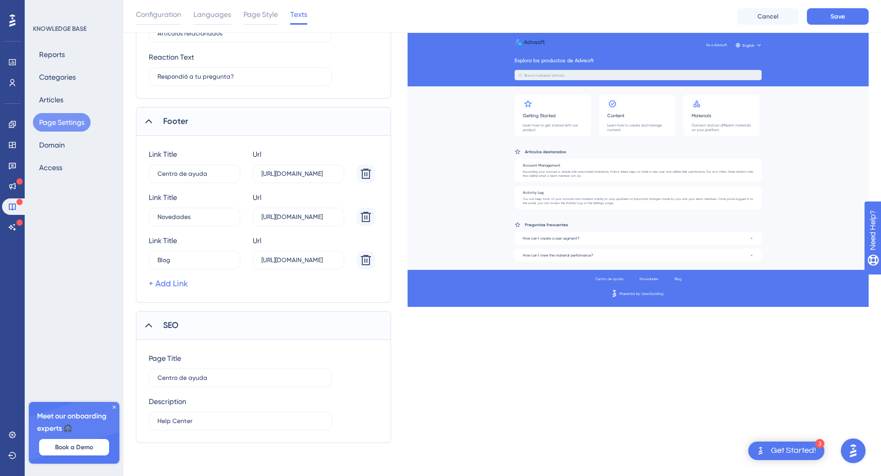
click at [146, 419] on div "Page Title Centro de ayuda Description Help Center" at bounding box center [263, 391] width 255 height 103
click at [170, 425] on input "Help Center" at bounding box center [240, 421] width 166 height 7
type input "Centro de ayuda"
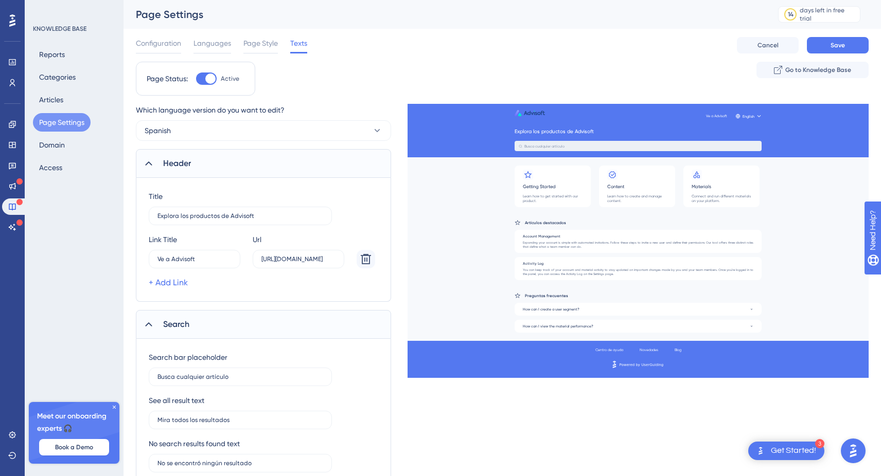
scroll to position [0, 0]
click at [326, 317] on div "Search" at bounding box center [263, 324] width 255 height 29
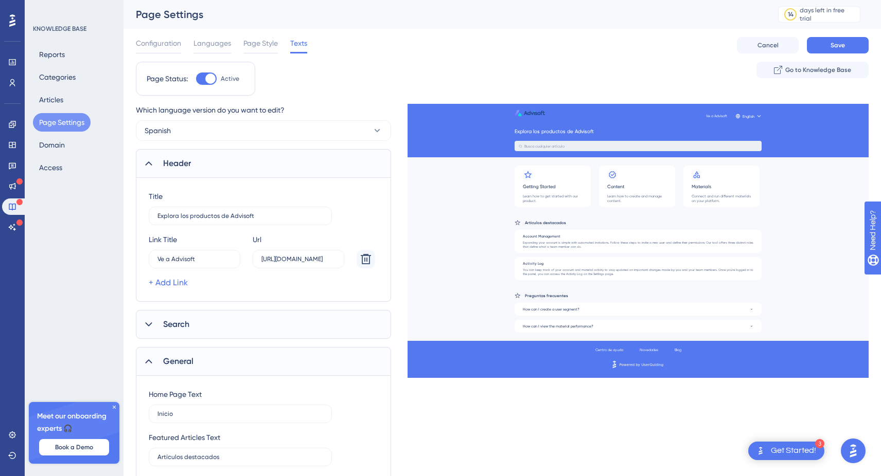
click at [326, 317] on div "Search" at bounding box center [263, 324] width 255 height 29
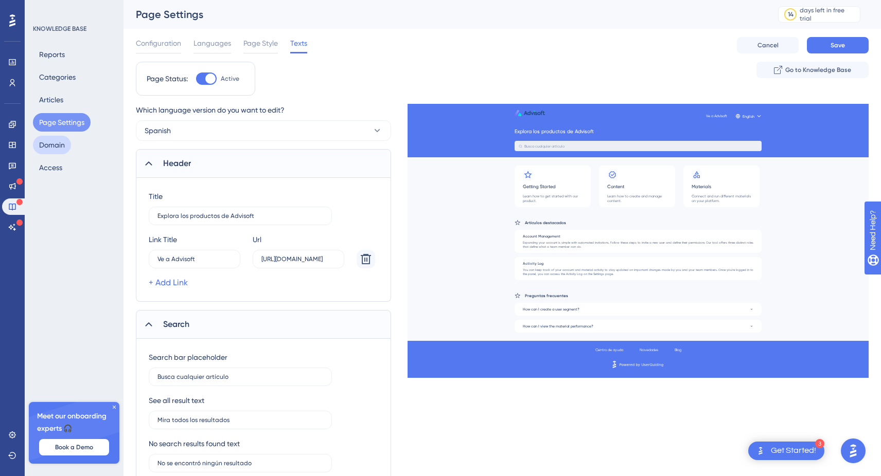
click at [62, 141] on button "Domain" at bounding box center [52, 145] width 38 height 19
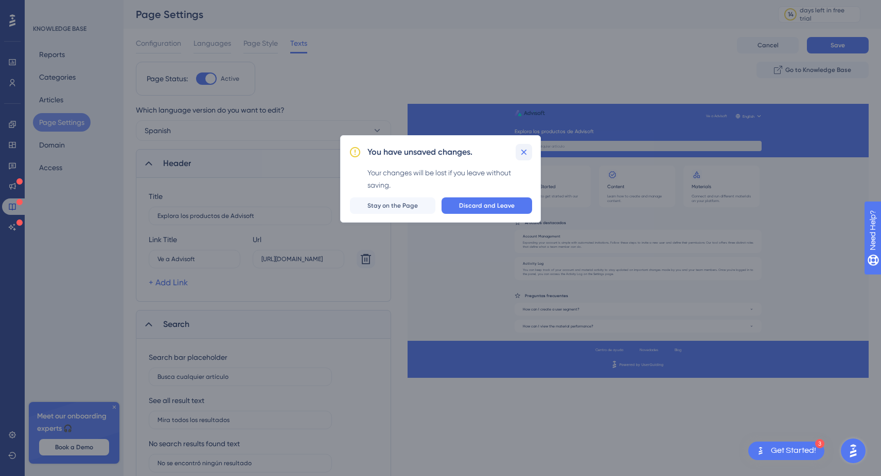
click at [527, 152] on icon at bounding box center [524, 152] width 10 height 10
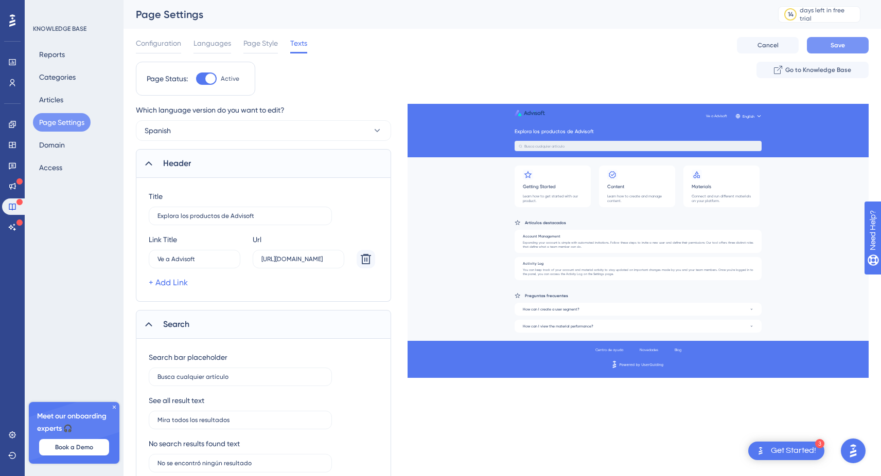
click at [857, 51] on button "Save" at bounding box center [838, 45] width 62 height 16
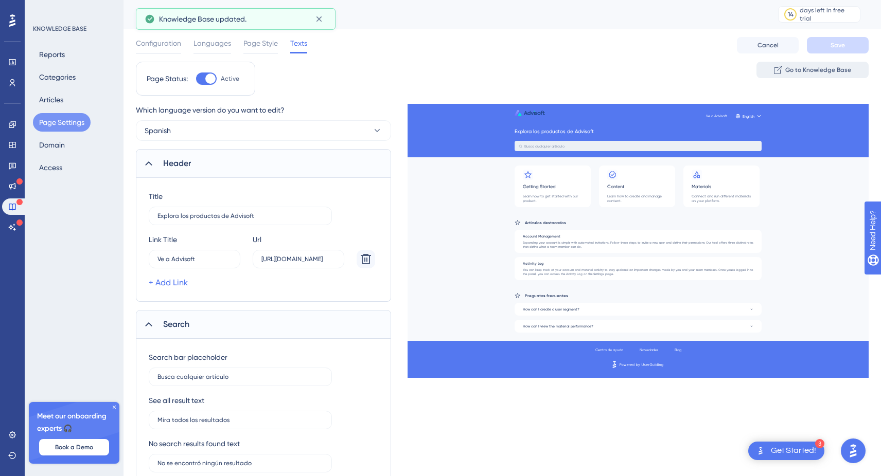
click at [839, 66] on span "Go to Knowledge Base" at bounding box center [818, 70] width 66 height 8
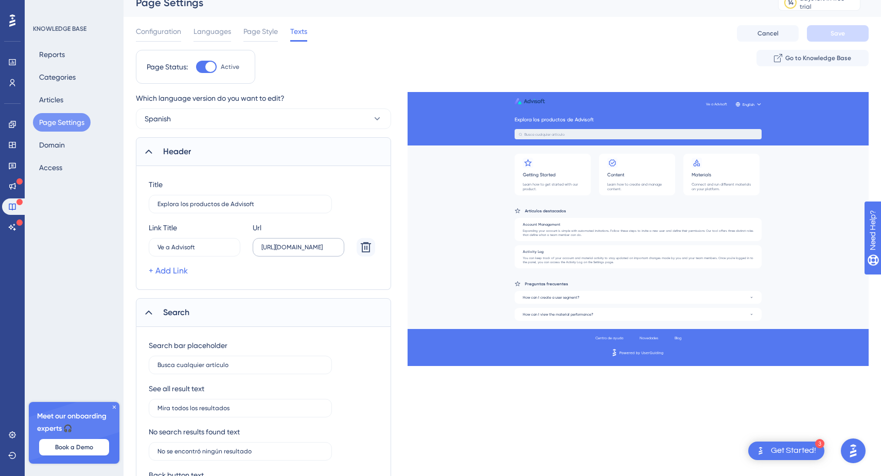
scroll to position [14, 0]
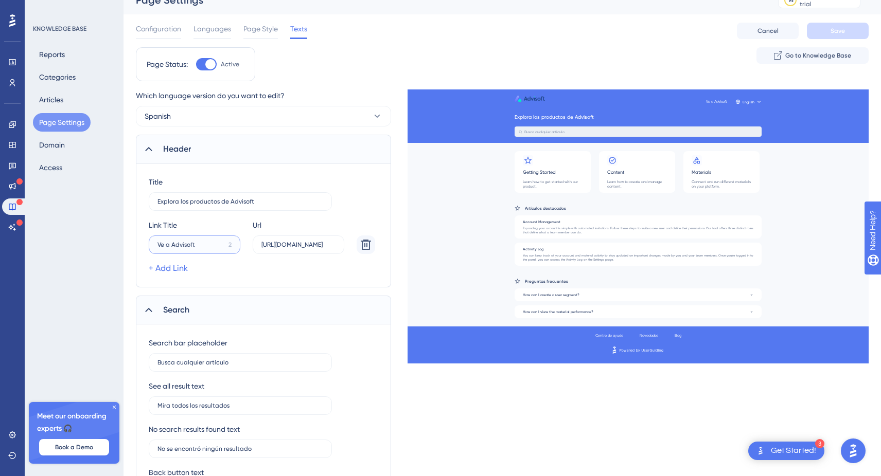
drag, startPoint x: 166, startPoint y: 246, endPoint x: 147, endPoint y: 246, distance: 18.5
click at [147, 246] on div "Title Explora los productos de Advisoft [PERSON_NAME] Ve a Advisoft 2 Url [URL]…" at bounding box center [263, 226] width 255 height 124
click at [160, 243] on input "Ia Advisoft" at bounding box center [190, 244] width 66 height 7
click at [203, 243] on input "Ia Advisoft" at bounding box center [190, 244] width 66 height 7
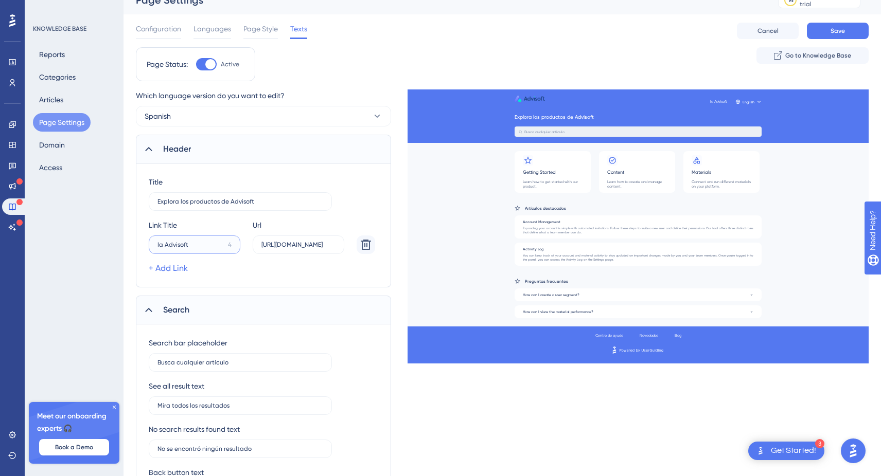
click at [203, 243] on input "Ia Advisoft" at bounding box center [190, 244] width 66 height 7
type input "Ir a Advisoft"
click at [851, 29] on button "Save" at bounding box center [838, 31] width 62 height 16
click at [264, 29] on span "Page Style" at bounding box center [260, 29] width 34 height 12
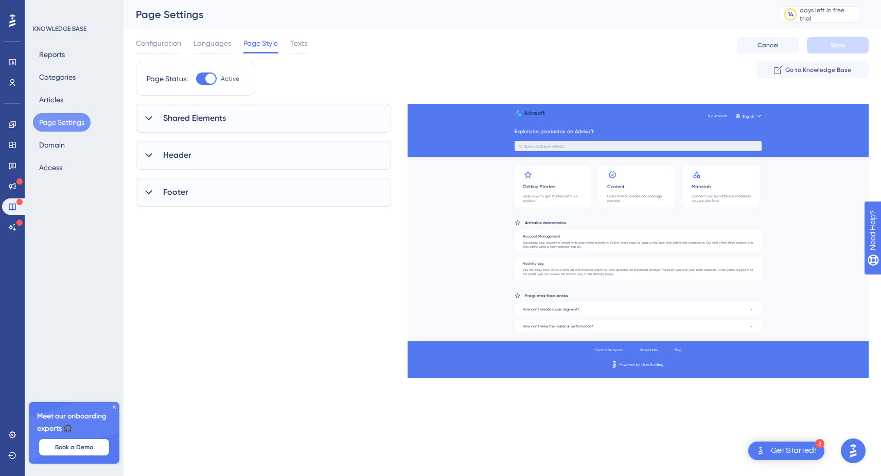
click at [260, 160] on div "Header" at bounding box center [263, 155] width 255 height 29
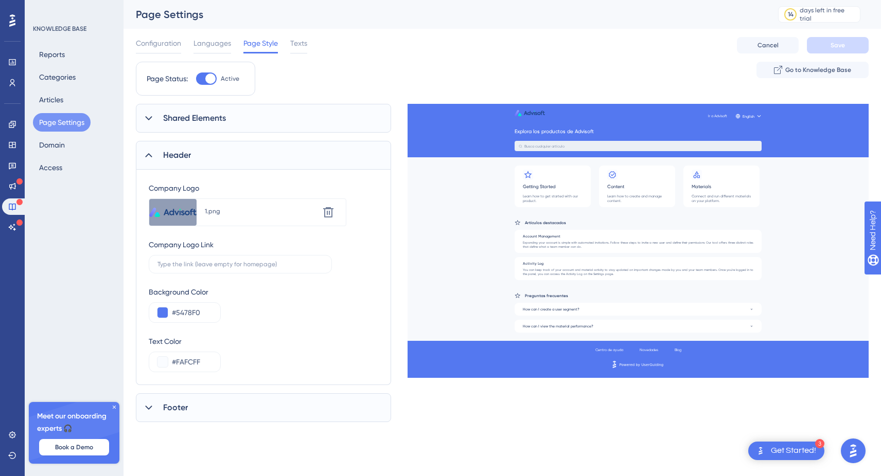
click at [260, 160] on div "Header" at bounding box center [263, 155] width 255 height 29
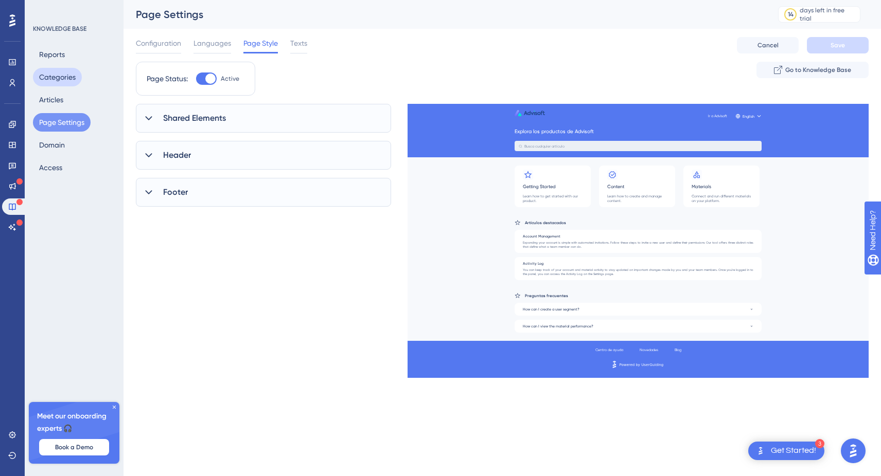
click at [53, 77] on button "Categories" at bounding box center [57, 77] width 49 height 19
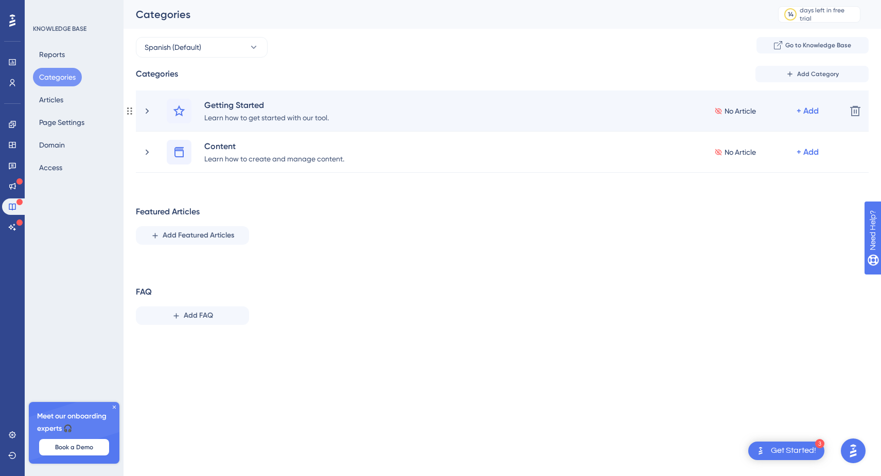
click at [149, 120] on div "Getting Started Learn how to get started with our tool. No Article + Add" at bounding box center [490, 111] width 696 height 25
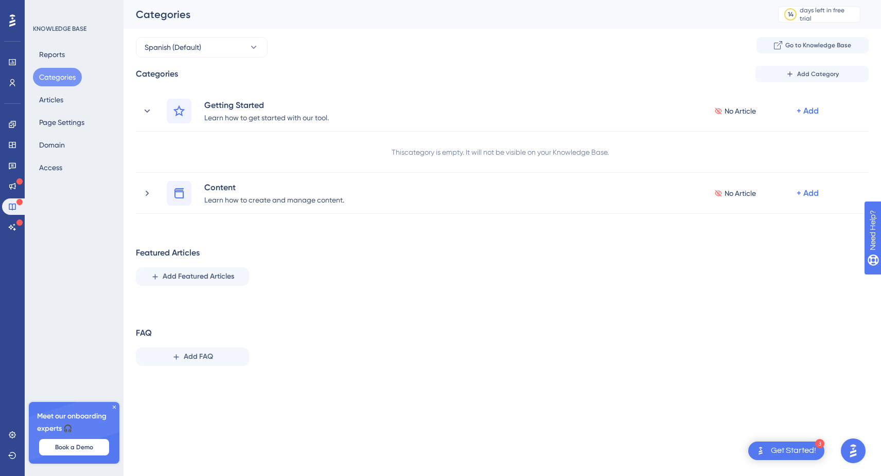
click at [149, 120] on div "Getting Started Learn how to get started with our tool. No Article + Add" at bounding box center [490, 111] width 696 height 25
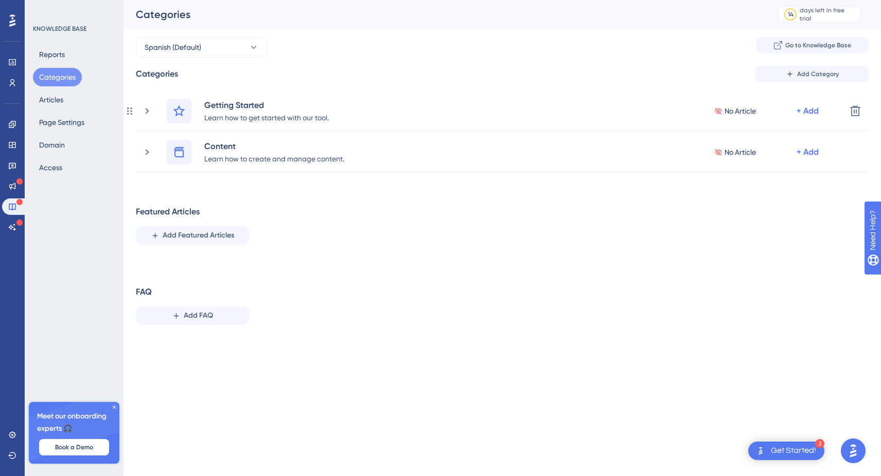
click at [149, 120] on div "Getting Started Learn how to get started with our tool. No Article + Add" at bounding box center [490, 111] width 696 height 25
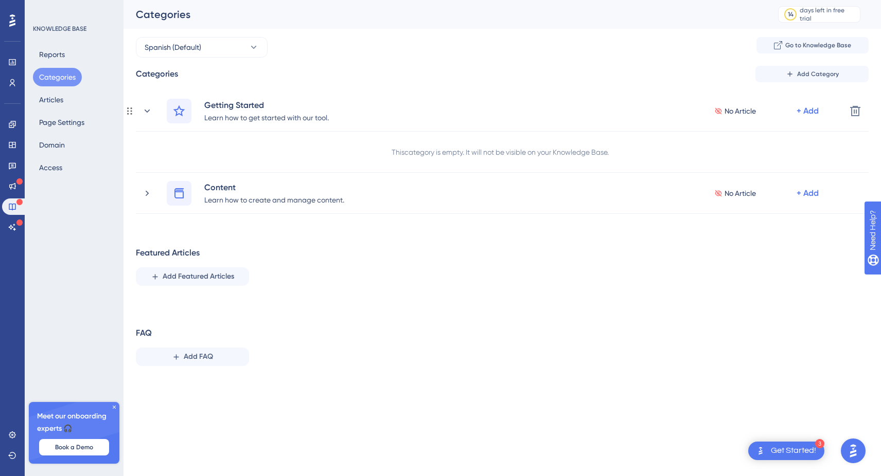
click at [149, 120] on div "Getting Started Learn how to get started with our tool. No Article + Add" at bounding box center [490, 111] width 696 height 25
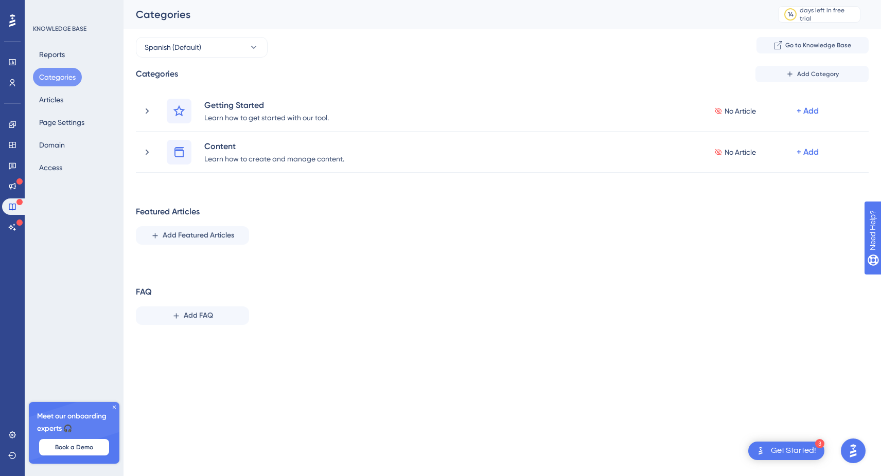
click at [849, 453] on img "Open AI Assistant Launcher" at bounding box center [853, 451] width 19 height 19
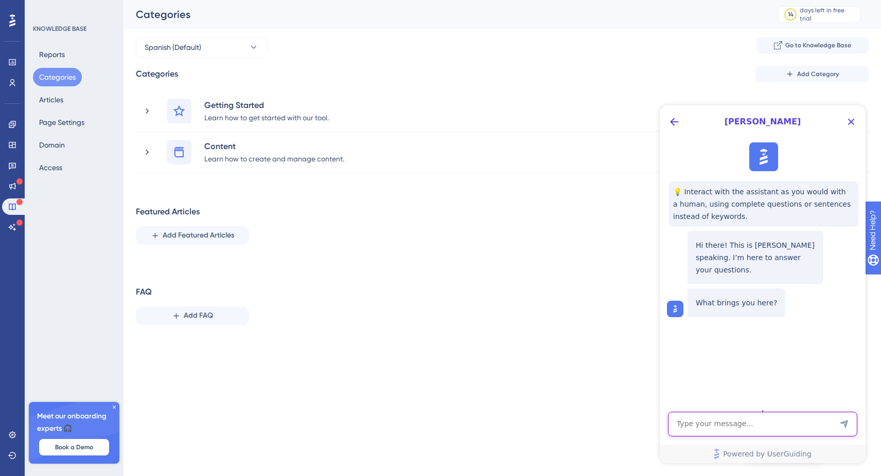
click at [714, 434] on textarea "AI Assistant Text Input" at bounding box center [762, 424] width 189 height 25
type textarea "can I have more than 1 knowledge base?"
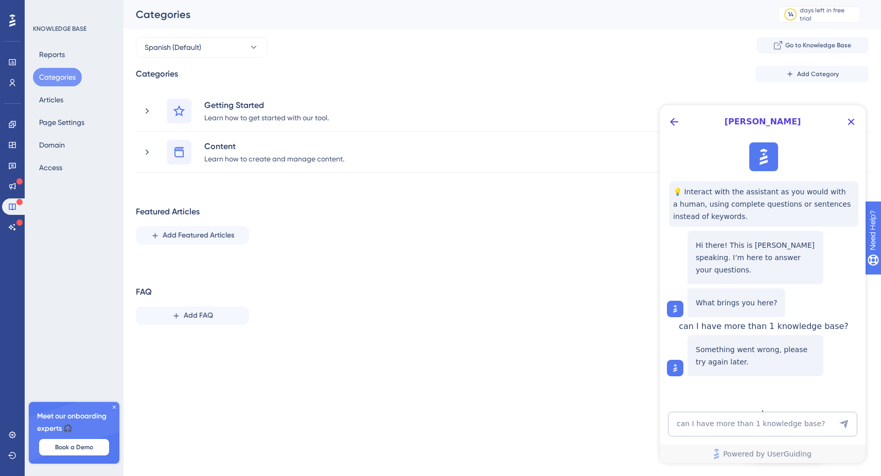
click at [747, 331] on span "can I have more than 1 knowledge base?" at bounding box center [764, 327] width 170 height 10
copy span "can I have more than 1 knowledge base?"
click at [718, 421] on textarea "can I have more than 1 knowledge base?" at bounding box center [762, 424] width 189 height 25
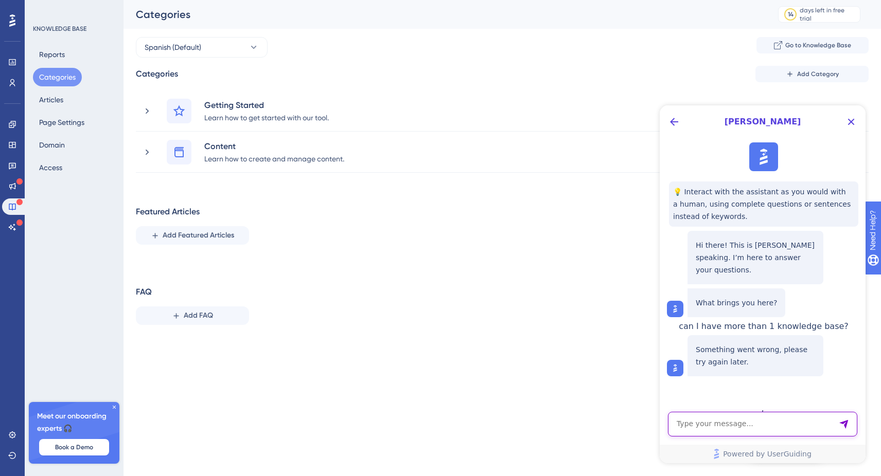
paste textarea "can I have more than 1 knowledge base?"
type textarea "can I have more than 1 knowledge base?"
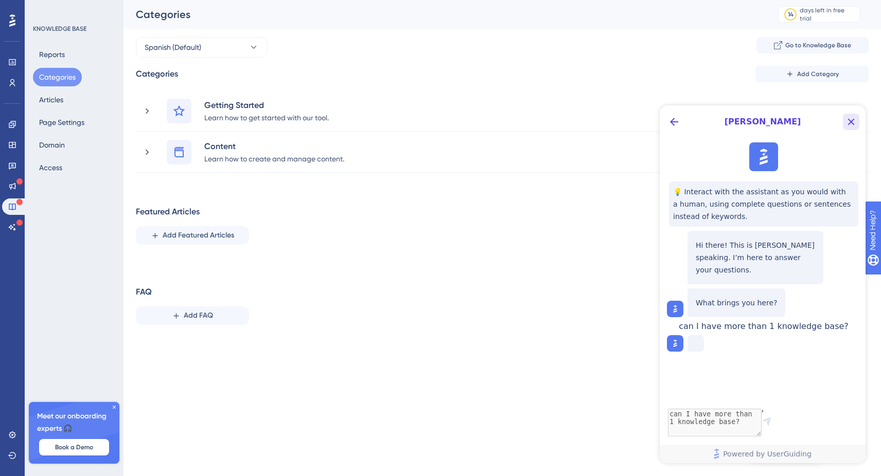
click at [847, 124] on icon "Close Button" at bounding box center [851, 122] width 12 height 12
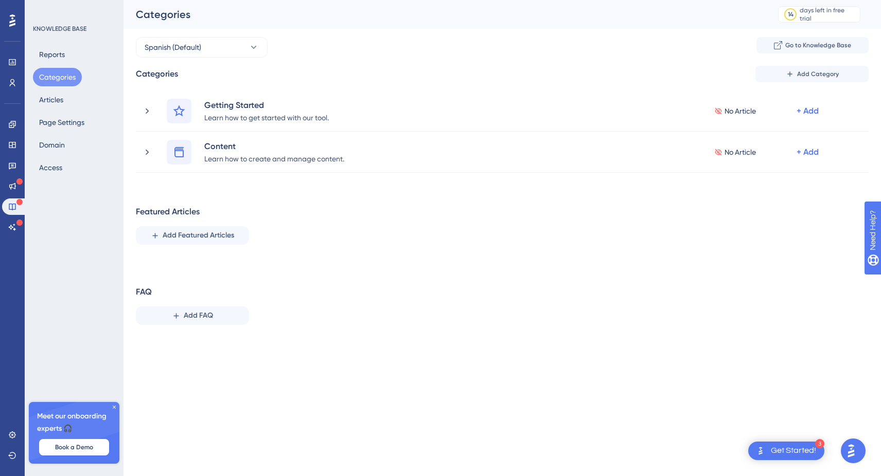
click at [846, 448] on img "Open AI Assistant Launcher" at bounding box center [851, 451] width 19 height 19
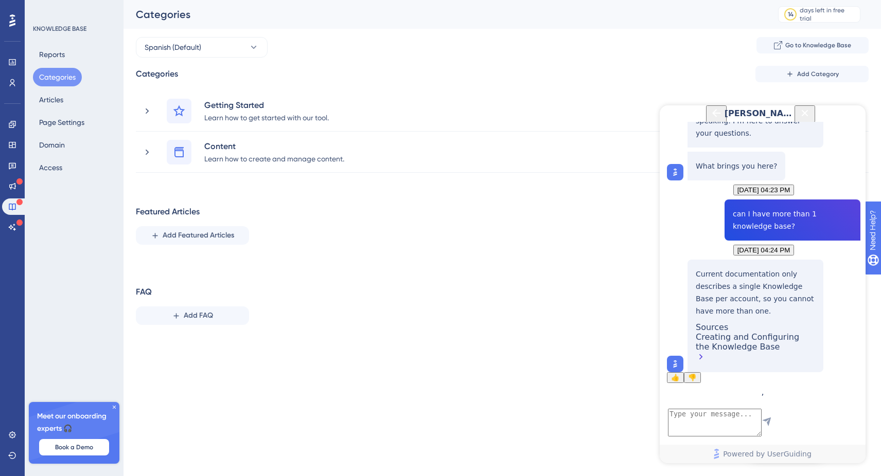
click at [744, 429] on textarea "AI Assistant Text Input" at bounding box center [715, 423] width 94 height 28
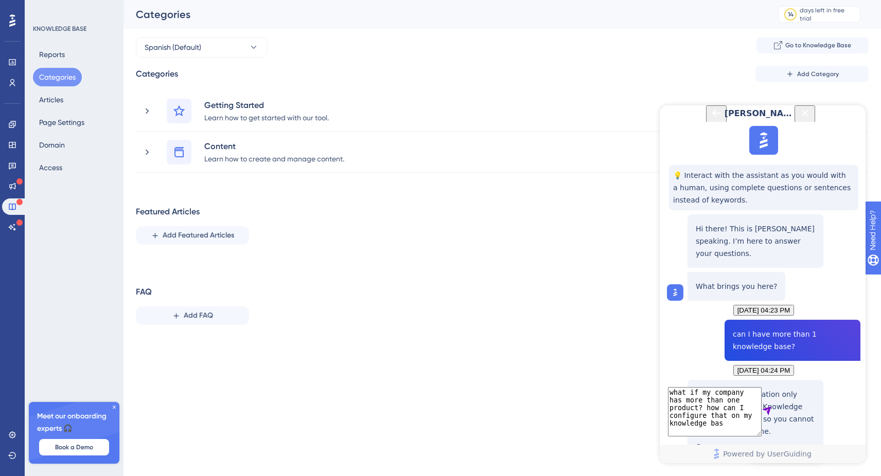
type textarea "what if my company has more than one product? how can I configure that on my kn…"
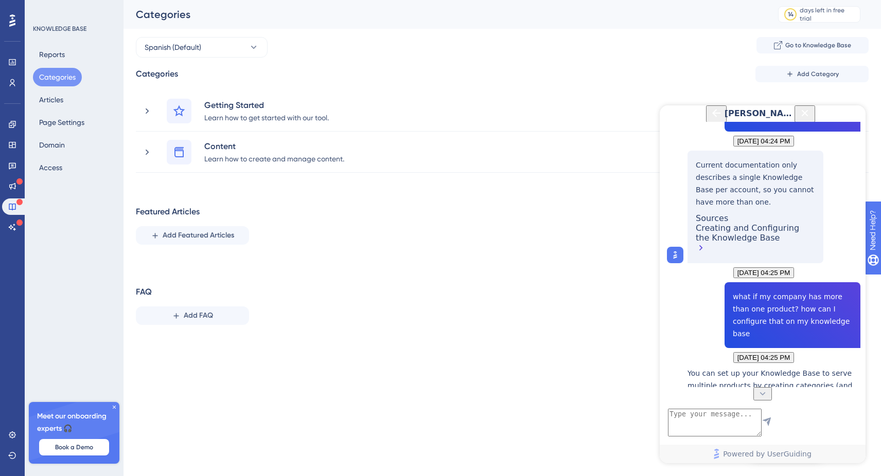
scroll to position [385, 0]
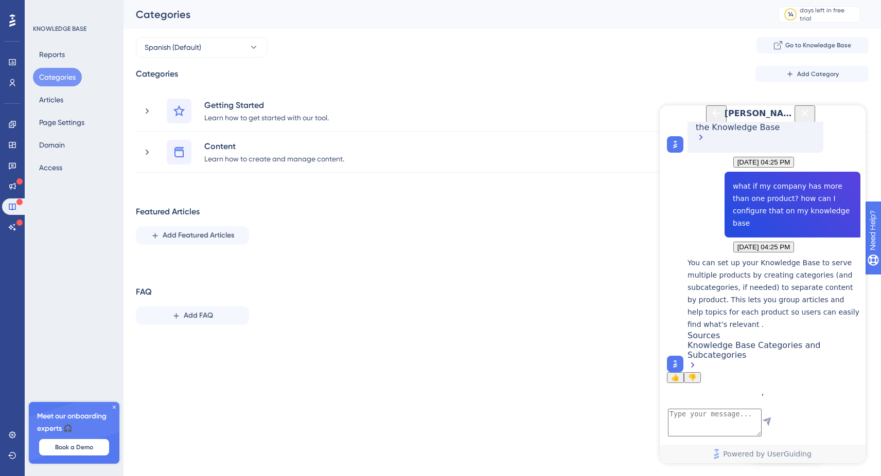
click at [768, 357] on div "Knowledge Base Categories and Subcategories" at bounding box center [773, 357] width 173 height 32
click at [811, 119] on icon "Close Button" at bounding box center [805, 113] width 12 height 12
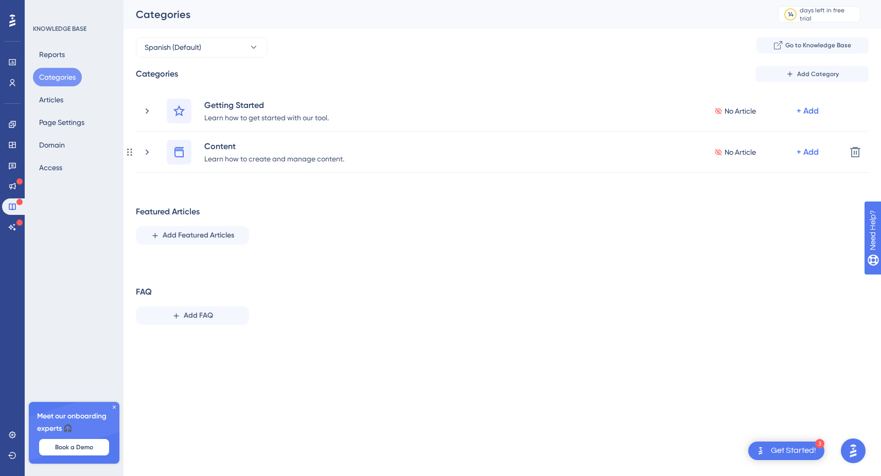
scroll to position [0, 0]
click at [810, 72] on span "Add Category" at bounding box center [818, 74] width 42 height 8
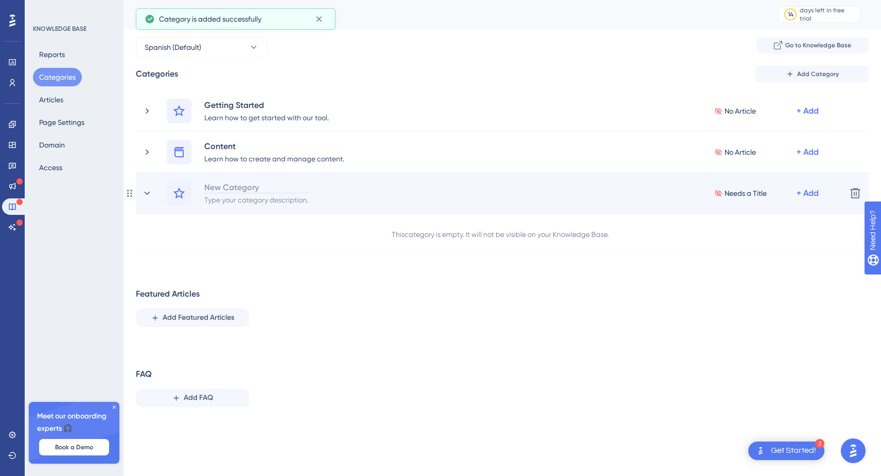
click at [243, 184] on div "New Category" at bounding box center [256, 187] width 105 height 12
click at [247, 202] on div "Type your category description." at bounding box center [256, 199] width 105 height 12
click at [248, 184] on div "Astro" at bounding box center [246, 187] width 84 height 12
click at [149, 192] on icon at bounding box center [148, 192] width 6 height 3
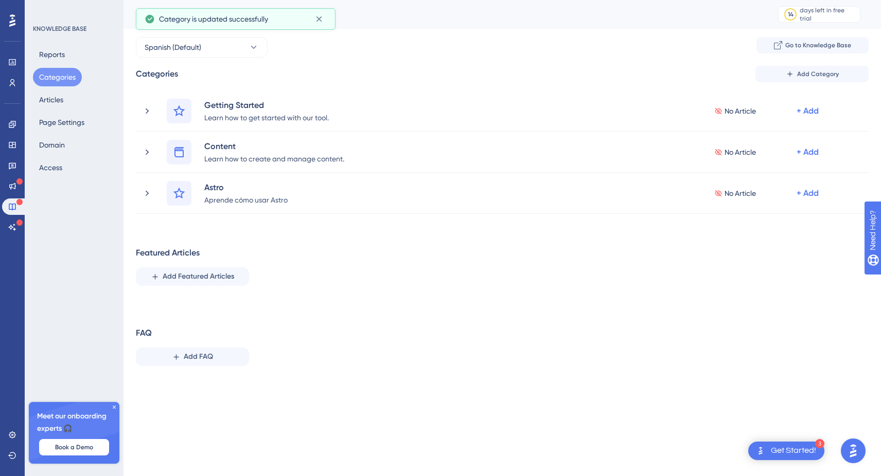
click at [149, 192] on icon at bounding box center [147, 193] width 10 height 10
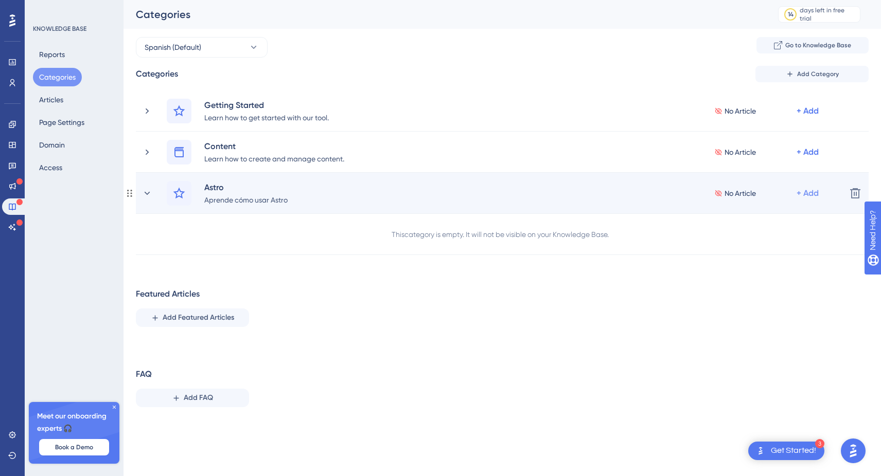
click at [813, 117] on div "+ Add" at bounding box center [808, 111] width 22 height 12
click at [783, 226] on span "Add a Subcategory" at bounding box center [763, 221] width 65 height 12
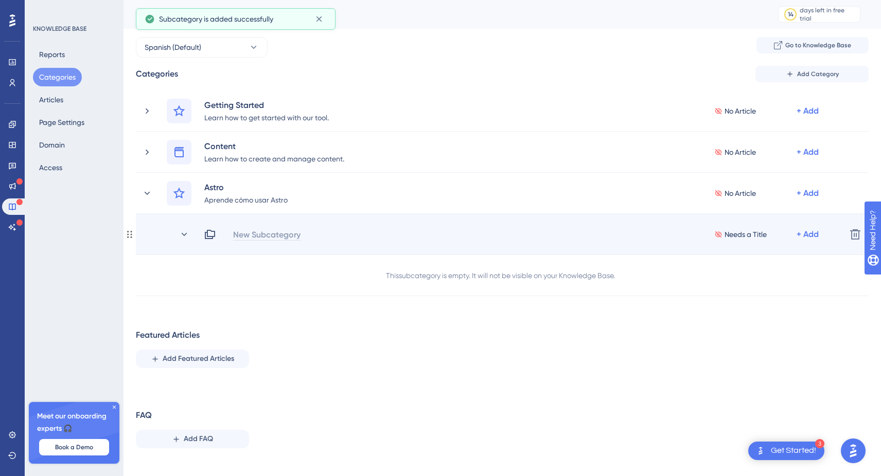
click at [288, 236] on div "New Subcategory" at bounding box center [267, 234] width 68 height 12
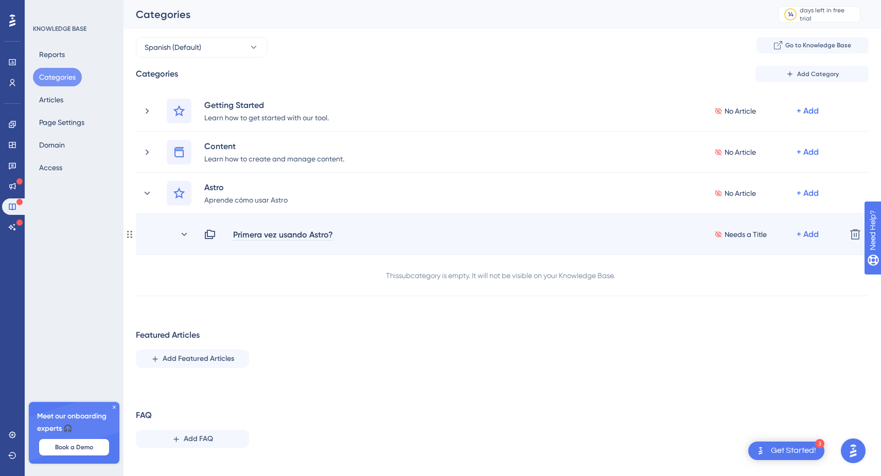
click at [234, 234] on div "Primera vez usando Astro?" at bounding box center [283, 234] width 101 height 12
click at [279, 237] on div "¿Primera vez usando Astro?" at bounding box center [285, 234] width 105 height 12
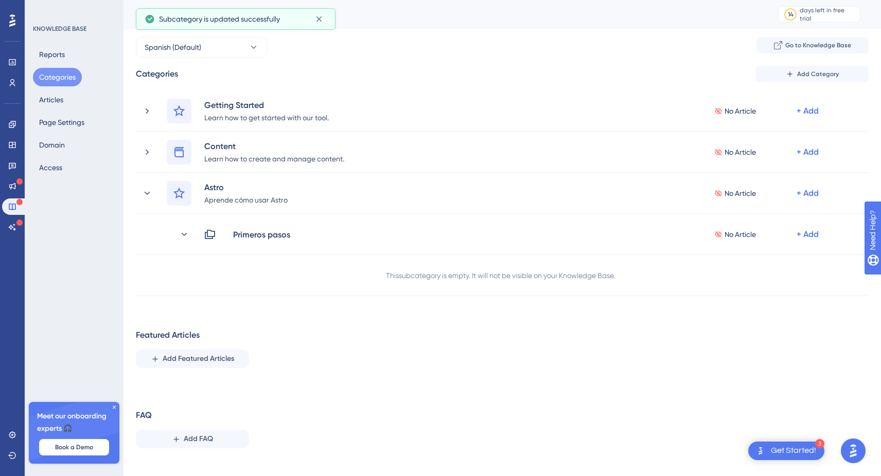
scroll to position [0, 0]
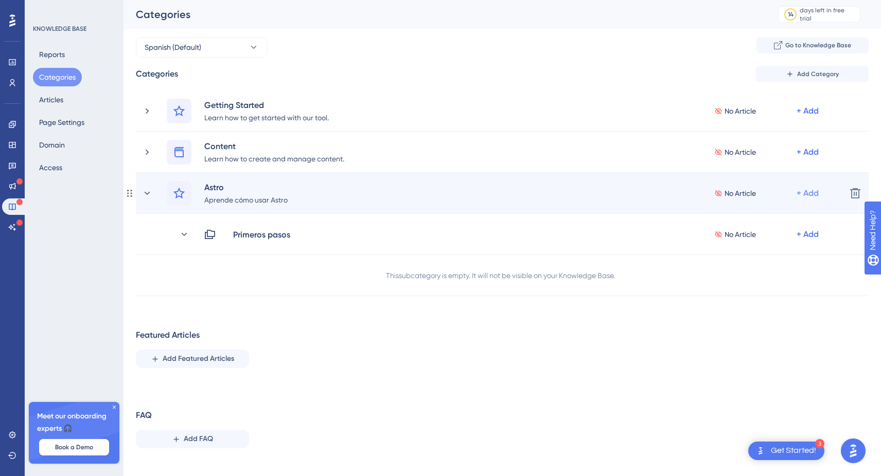
click at [808, 117] on div "+ Add" at bounding box center [808, 111] width 22 height 12
click at [763, 220] on span "Add a Subcategory" at bounding box center [763, 221] width 65 height 12
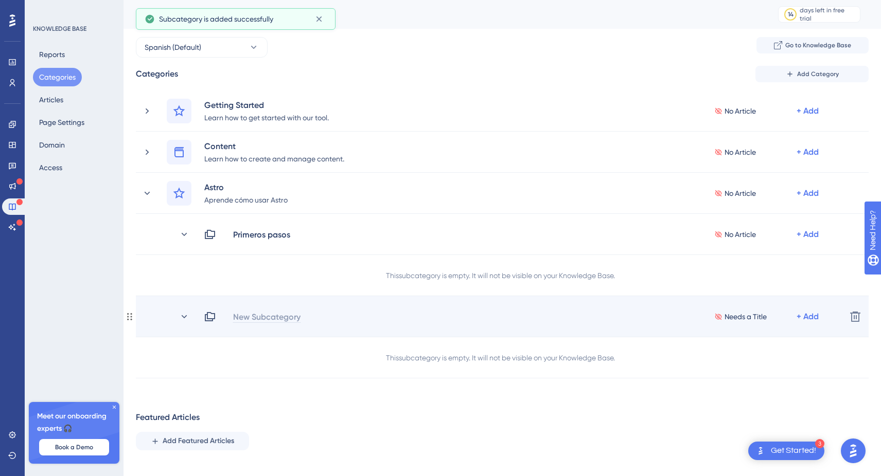
click at [294, 319] on div "New Subcategory" at bounding box center [267, 317] width 68 height 12
click at [275, 307] on div "Control Horairo No Article + Add Delete" at bounding box center [502, 316] width 733 height 41
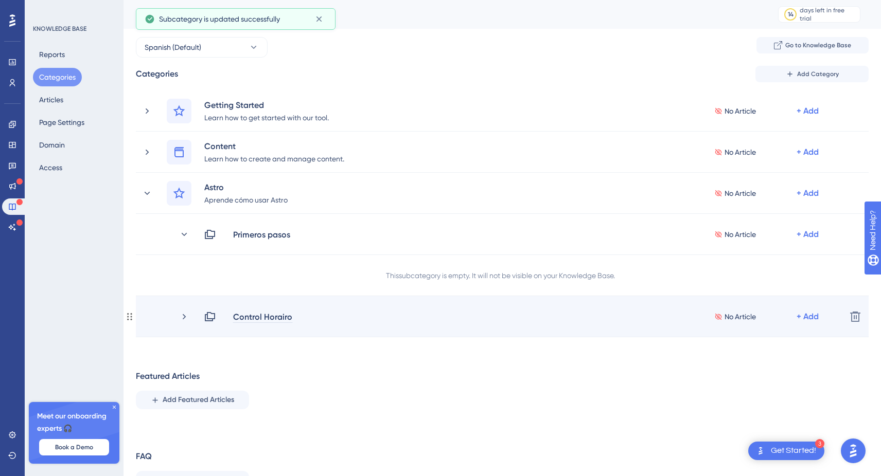
click at [275, 316] on div "Control Horairo" at bounding box center [263, 317] width 60 height 12
click at [279, 316] on div "Control Horairo" at bounding box center [263, 317] width 60 height 12
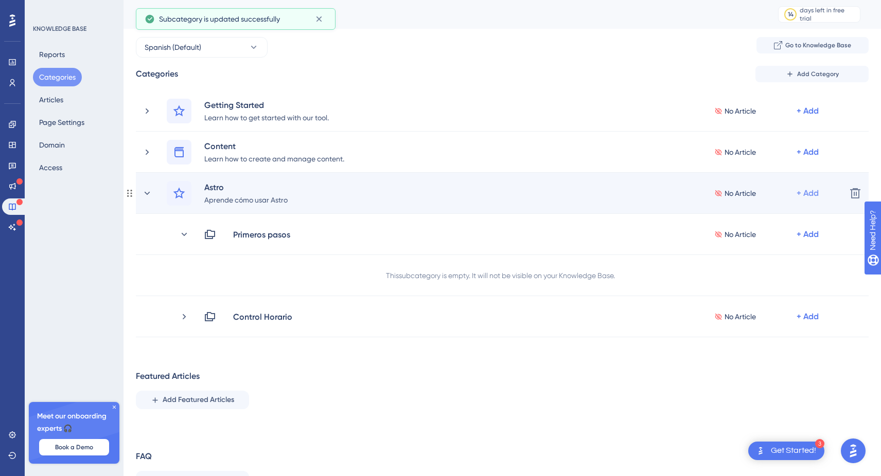
click at [817, 117] on div "+ Add" at bounding box center [808, 111] width 22 height 12
click at [782, 224] on span "Add a Subcategory" at bounding box center [763, 221] width 65 height 12
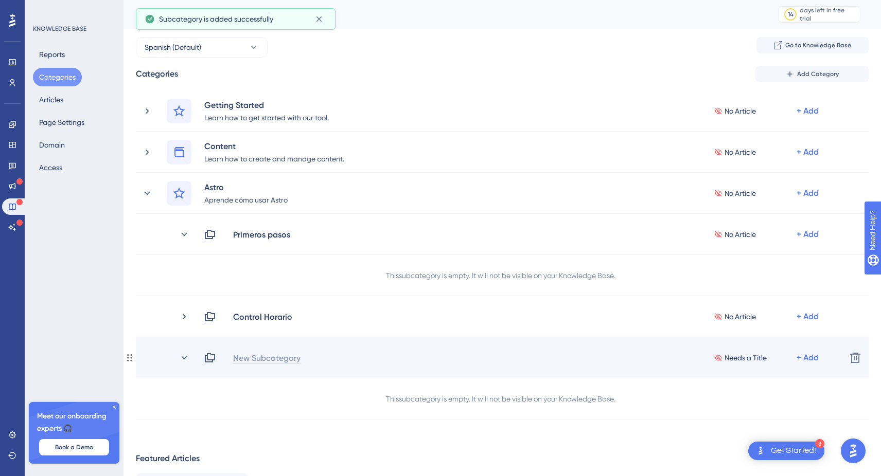
click at [249, 357] on div "New Subcategory" at bounding box center [267, 358] width 68 height 12
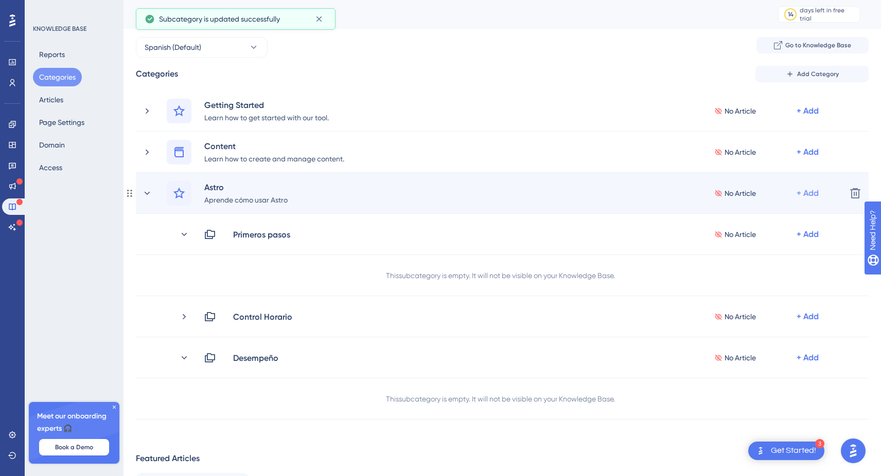
click at [814, 117] on div "+ Add" at bounding box center [808, 111] width 22 height 12
click at [782, 228] on div "Add a Subcategory Add a Subcategory" at bounding box center [767, 220] width 73 height 21
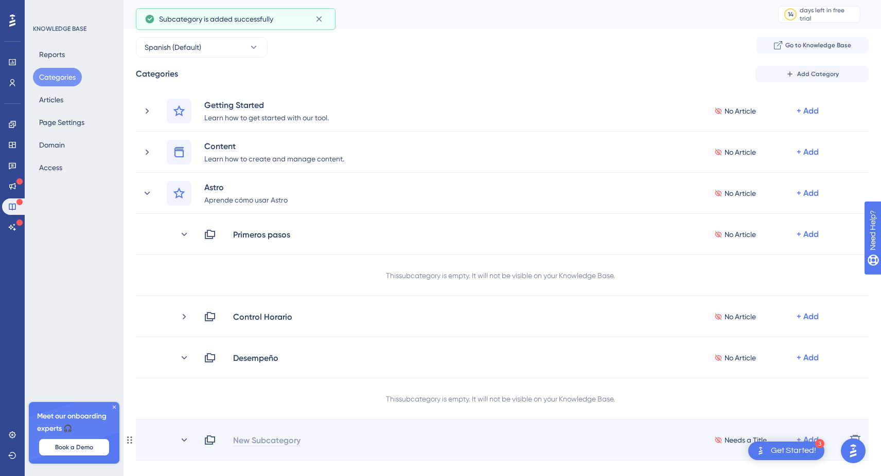
click at [254, 441] on div "New Subcategory" at bounding box center [267, 440] width 68 height 12
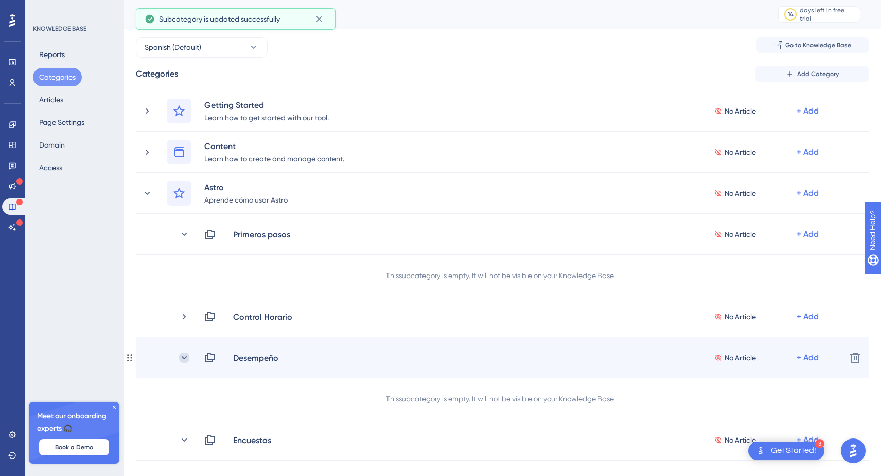
click at [187, 357] on icon at bounding box center [184, 358] width 10 height 10
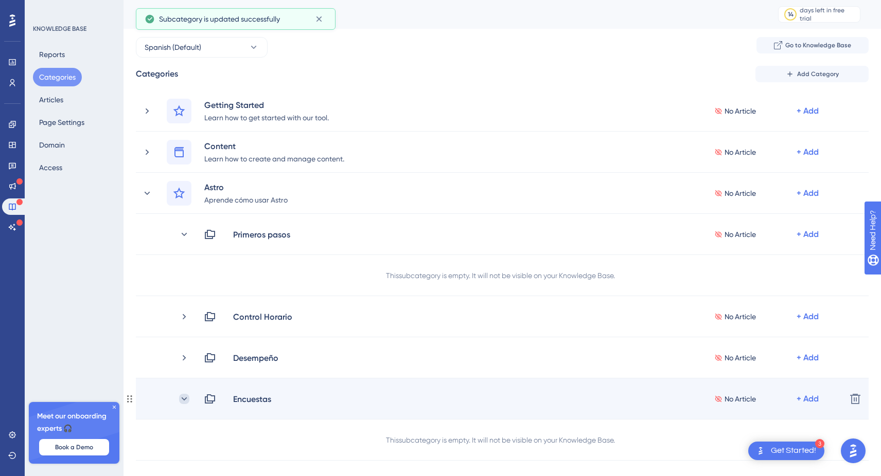
click at [187, 403] on icon at bounding box center [184, 399] width 10 height 10
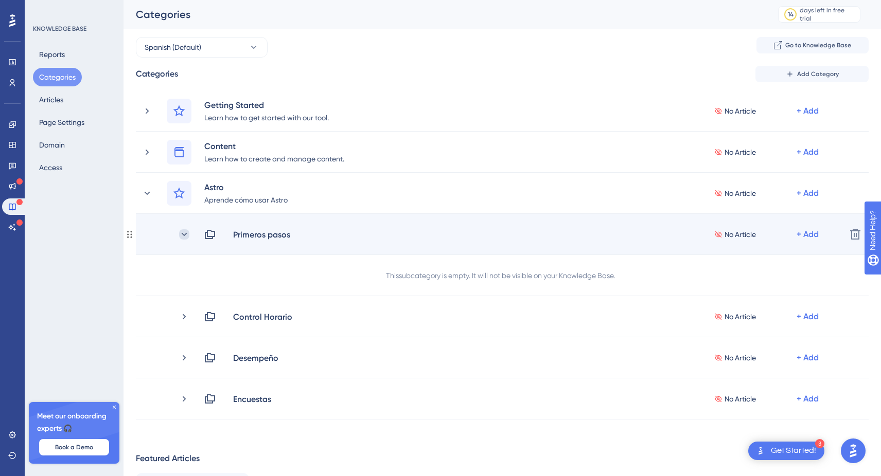
click at [186, 232] on icon at bounding box center [184, 234] width 10 height 10
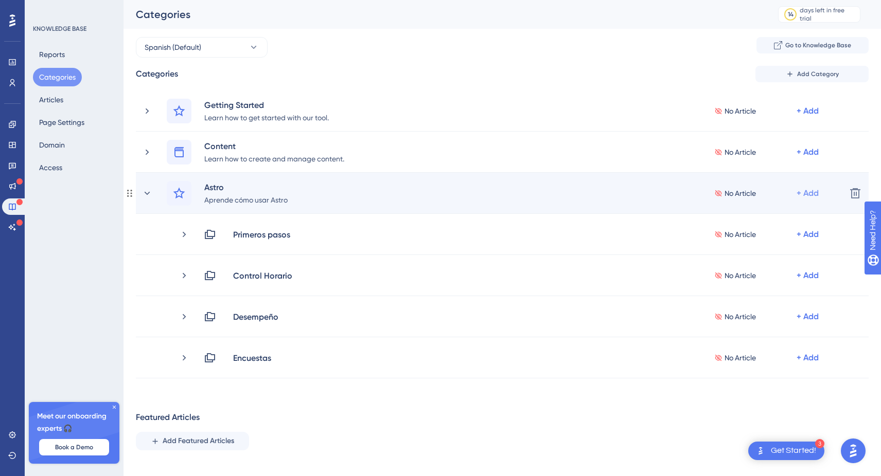
click at [815, 117] on div "+ Add" at bounding box center [808, 111] width 22 height 12
click at [789, 220] on span "Add a Subcategory" at bounding box center [763, 221] width 65 height 12
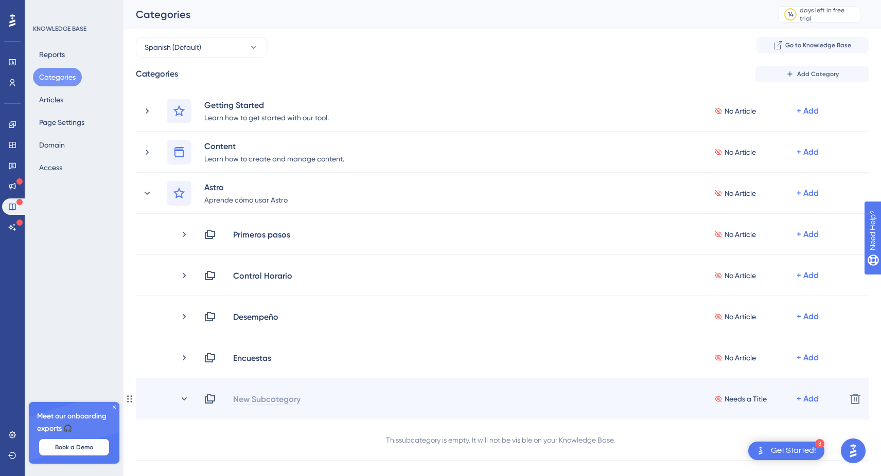
click at [241, 399] on div "New Subcategory" at bounding box center [267, 399] width 68 height 12
click at [187, 400] on icon at bounding box center [184, 399] width 10 height 10
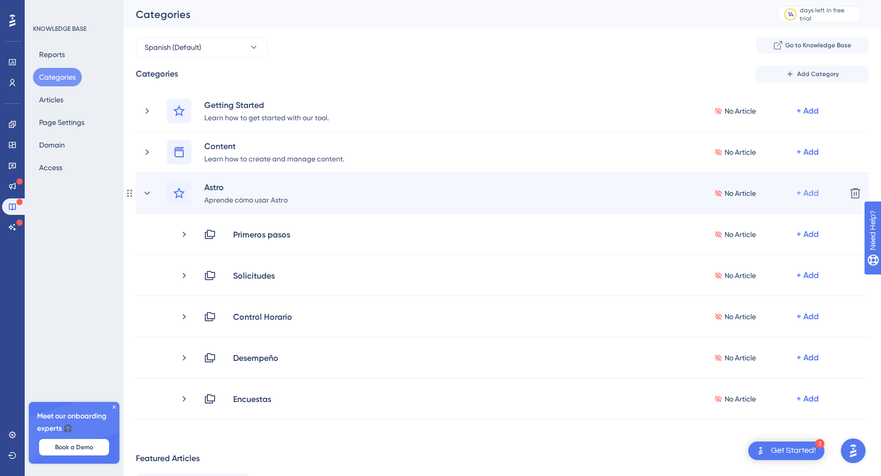
click at [807, 117] on div "+ Add" at bounding box center [808, 111] width 22 height 12
click at [794, 216] on span "Add a Subcategory" at bounding box center [763, 221] width 65 height 12
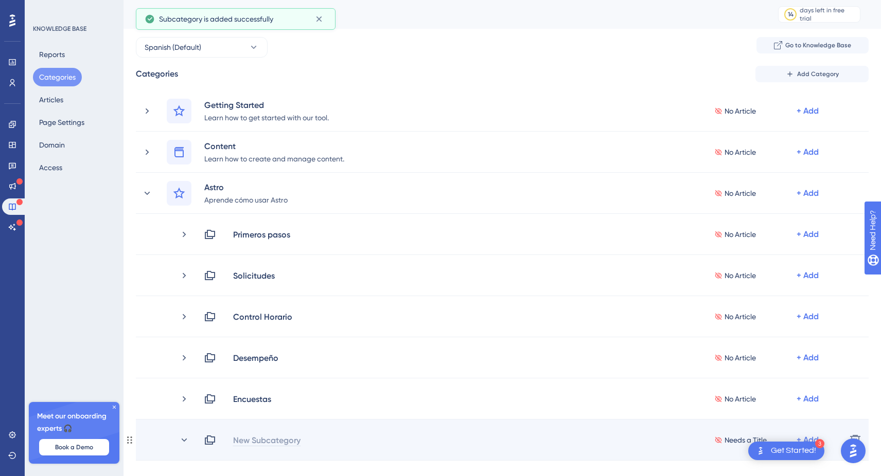
click at [285, 442] on div "New Subcategory" at bounding box center [267, 440] width 68 height 12
click at [186, 438] on icon at bounding box center [184, 440] width 10 height 10
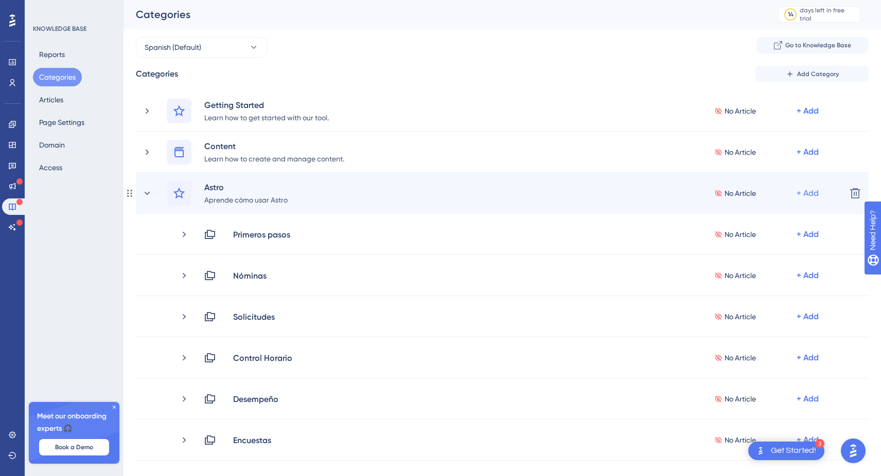
click at [814, 117] on div "+ Add" at bounding box center [808, 111] width 22 height 12
click at [786, 218] on span "Add a Subcategory" at bounding box center [763, 221] width 65 height 12
click at [807, 117] on div "+ Add" at bounding box center [808, 111] width 22 height 12
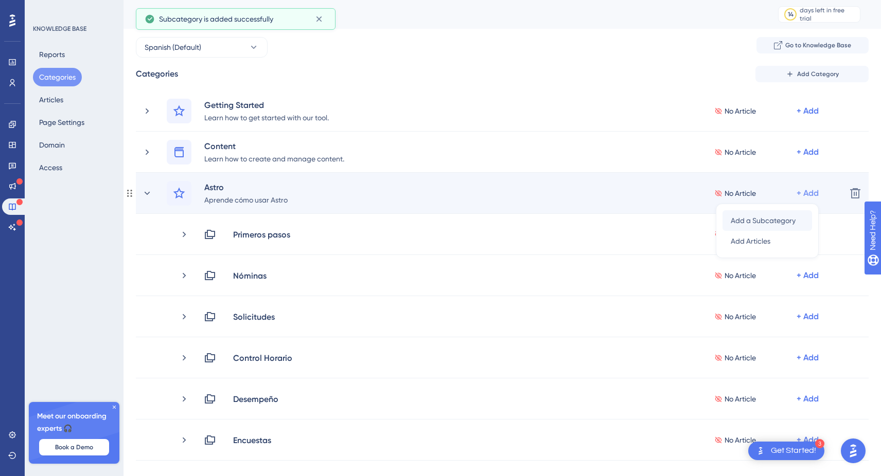
click at [787, 217] on span "Add a Subcategory" at bounding box center [763, 221] width 65 height 12
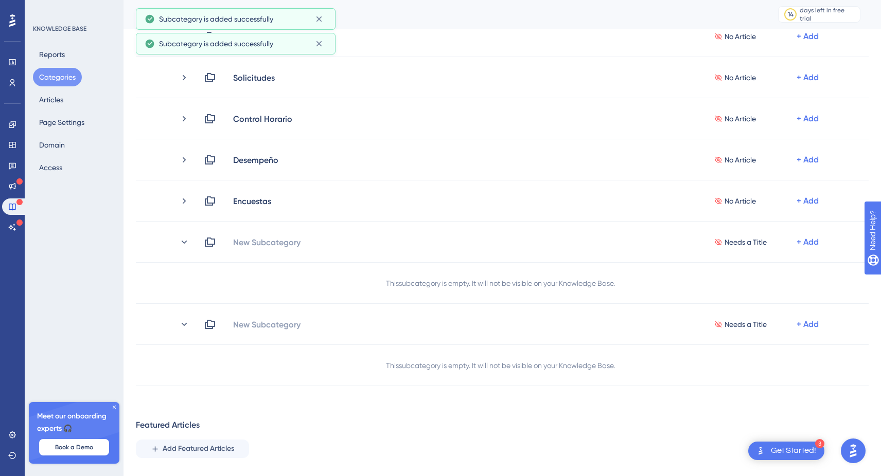
scroll to position [322, 0]
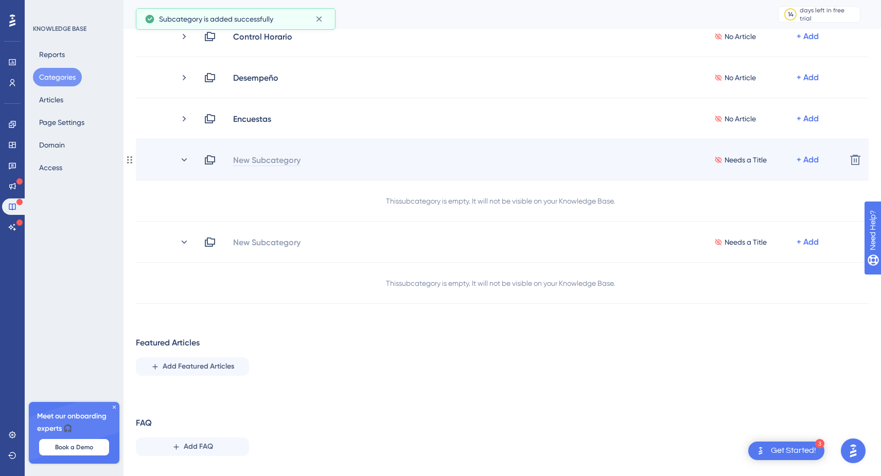
click at [251, 157] on div "New Subcategory" at bounding box center [267, 160] width 68 height 12
click at [248, 150] on div "New Subcategory Needs a Title + Add Delete" at bounding box center [502, 159] width 733 height 41
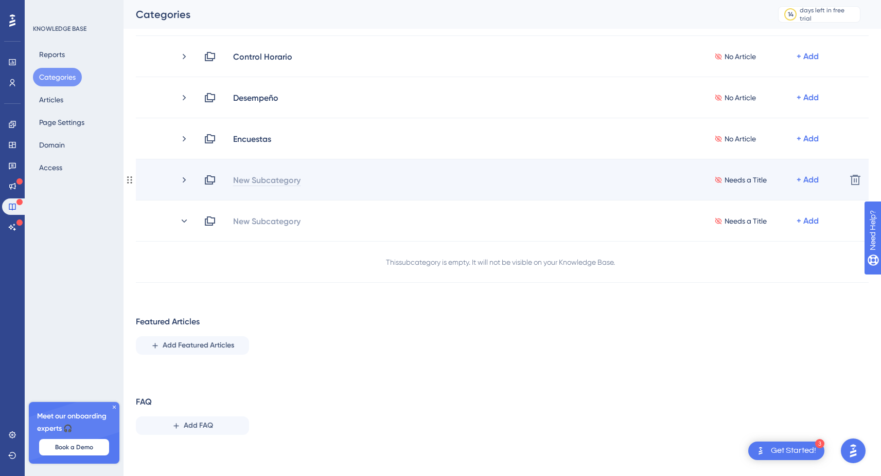
click at [252, 184] on div "New Subcategory" at bounding box center [267, 180] width 68 height 12
click at [251, 181] on div "New Subcategory Needs a Title + Add" at bounding box center [521, 180] width 634 height 12
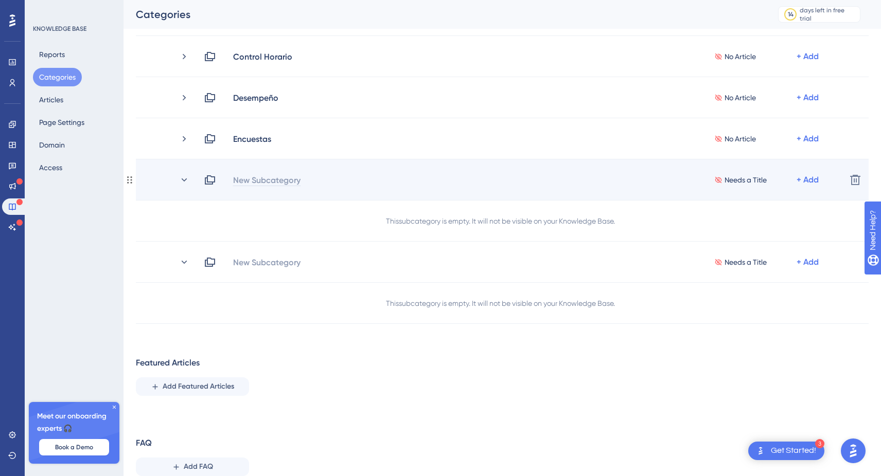
click at [243, 180] on div "New Subcategory" at bounding box center [267, 180] width 68 height 12
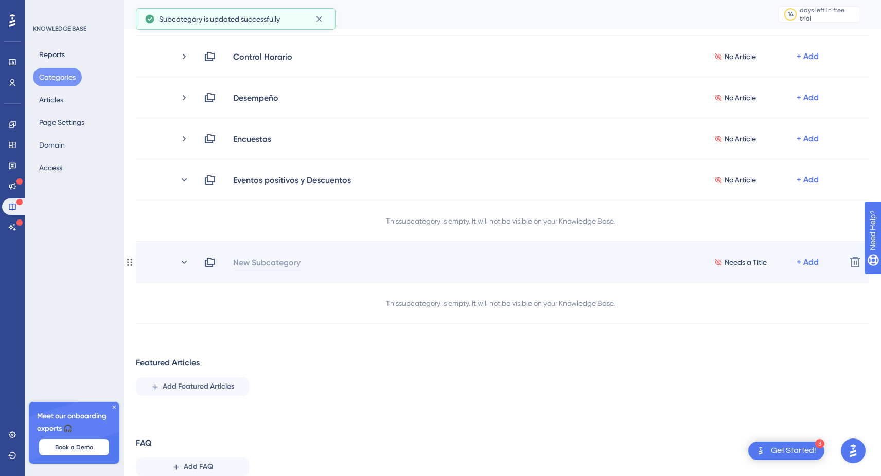
click at [257, 264] on div "New Subcategory" at bounding box center [267, 262] width 68 height 12
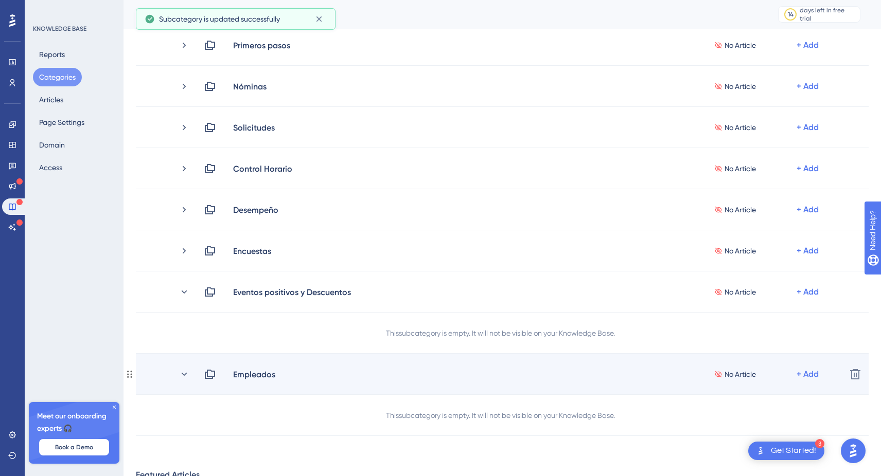
scroll to position [189, 0]
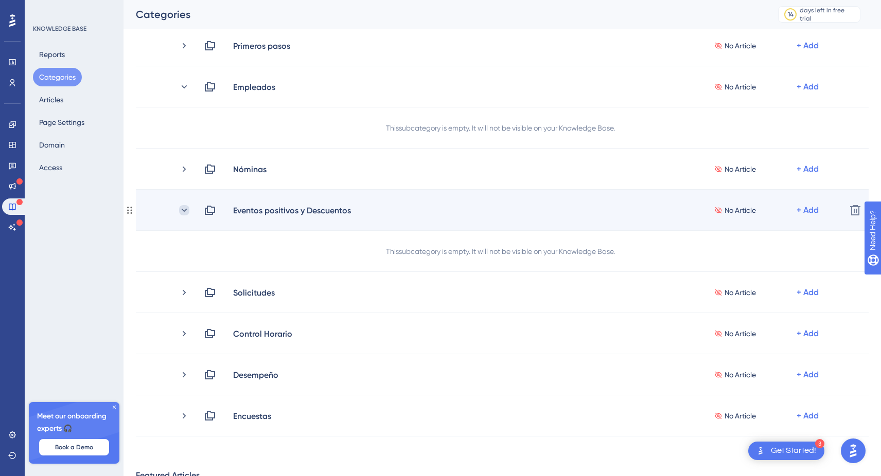
click at [186, 209] on icon at bounding box center [185, 209] width 6 height 3
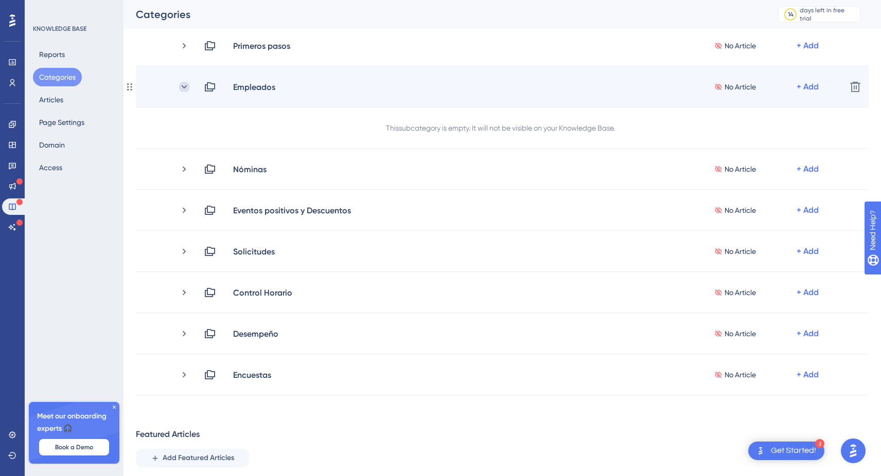
click at [184, 89] on icon at bounding box center [184, 87] width 10 height 10
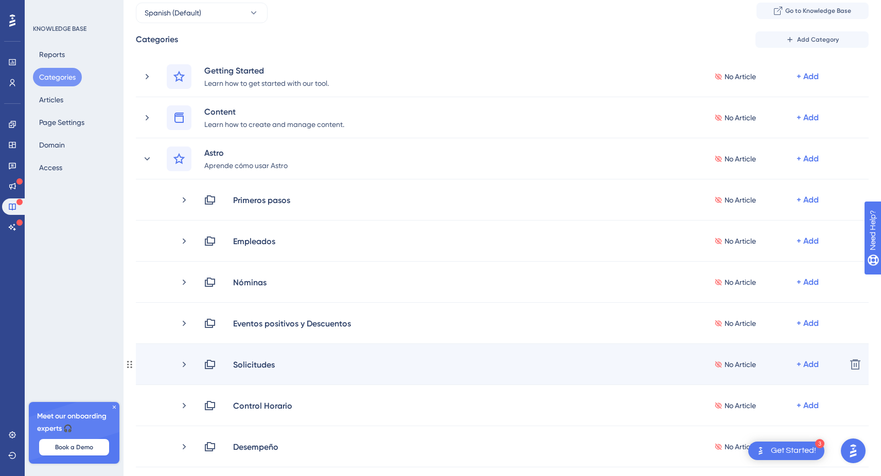
scroll to position [2, 0]
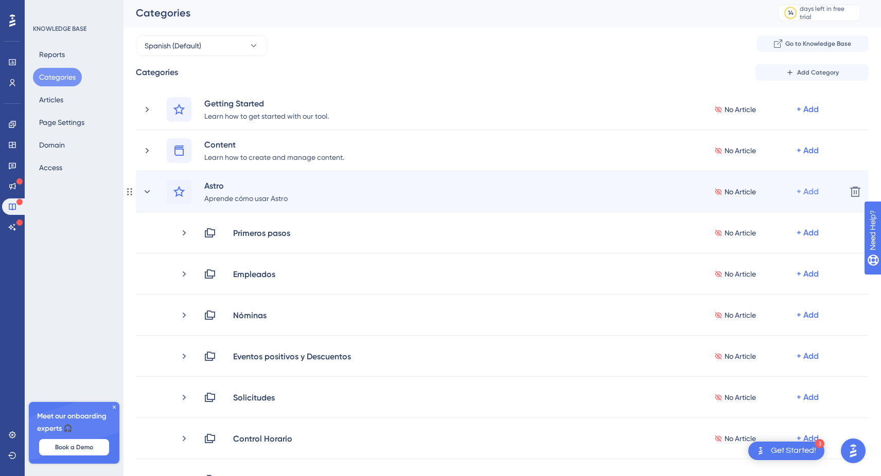
click at [814, 116] on div "+ Add" at bounding box center [808, 109] width 22 height 12
click at [772, 223] on span "Add a Subcategory" at bounding box center [763, 219] width 65 height 12
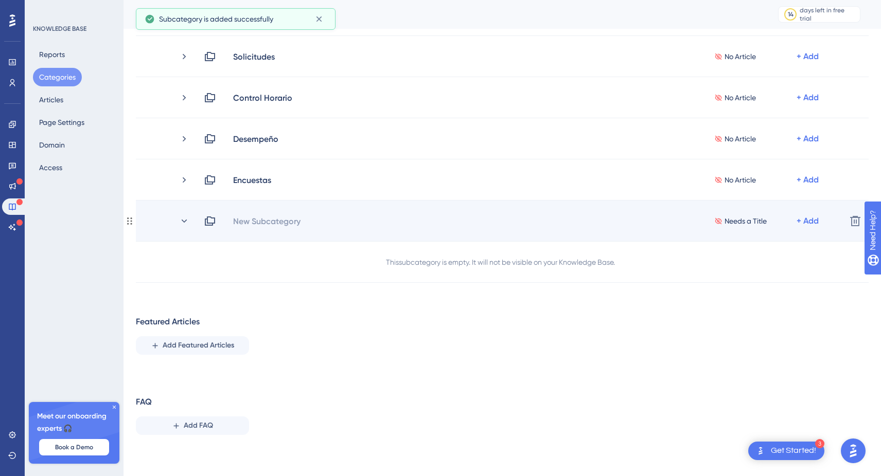
scroll to position [343, 0]
click at [248, 219] on div "New Subcategory" at bounding box center [267, 221] width 68 height 12
click at [185, 221] on icon at bounding box center [184, 221] width 10 height 10
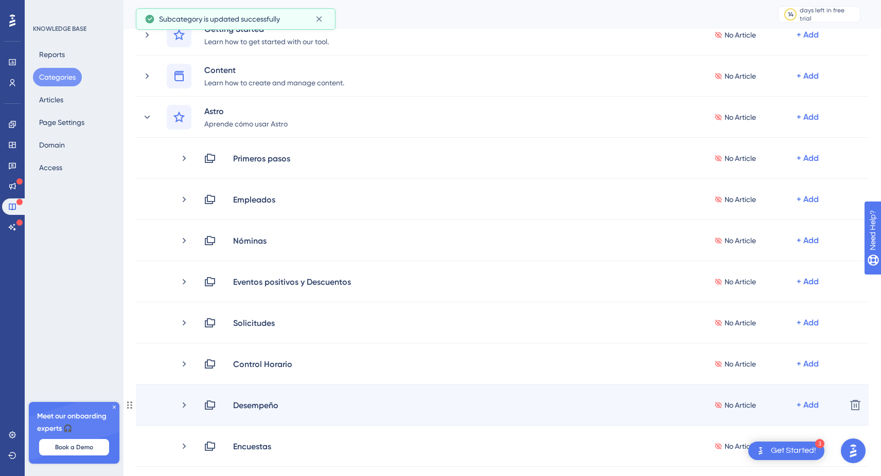
scroll to position [86, 0]
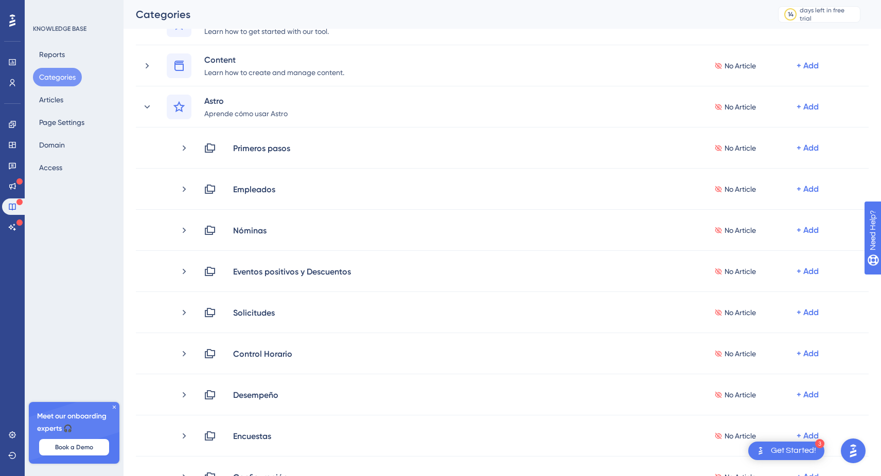
click at [846, 450] on img "Open AI Assistant Launcher" at bounding box center [853, 451] width 19 height 19
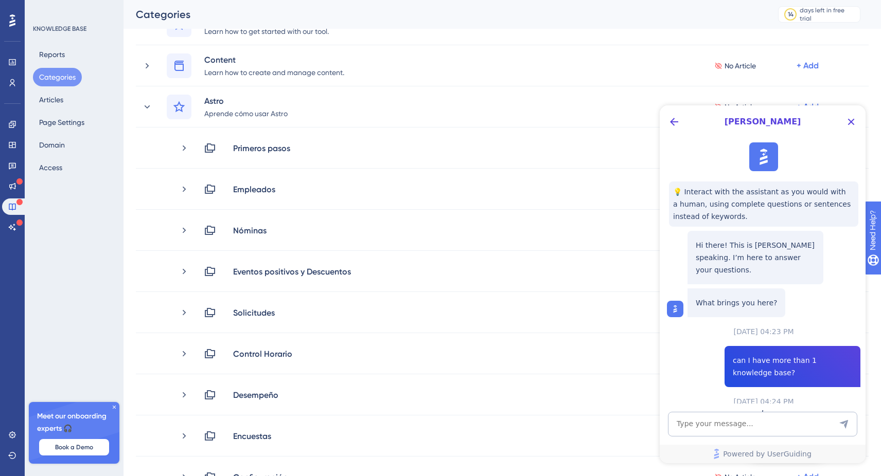
scroll to position [0, 0]
click at [742, 423] on textarea "AI Assistant Text Input" at bounding box center [762, 424] width 189 height 25
type textarea "c"
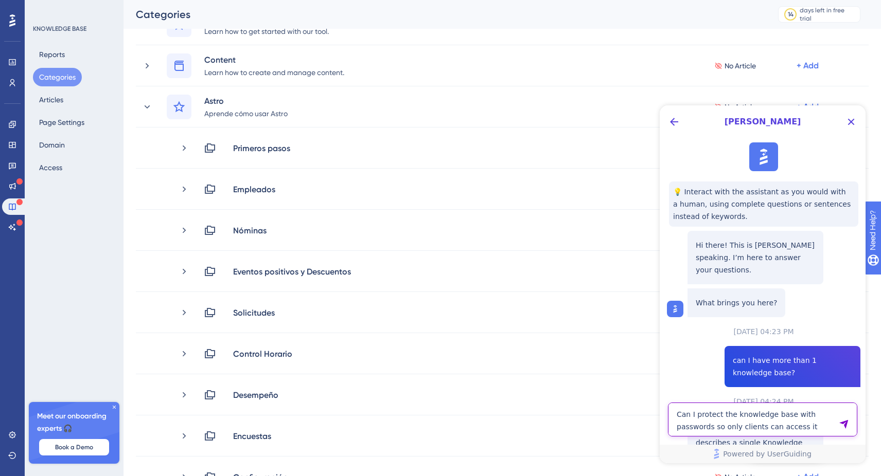
type textarea "Can I protect the knowledge base with passwords so only clients can access it?"
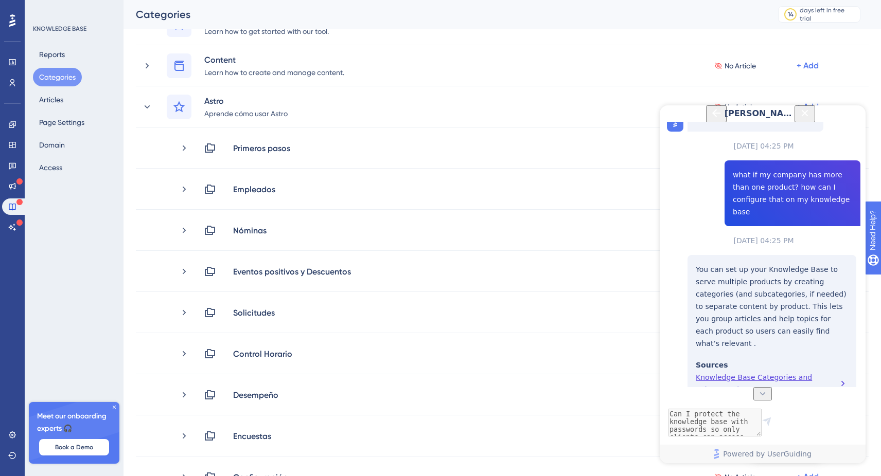
scroll to position [478, 0]
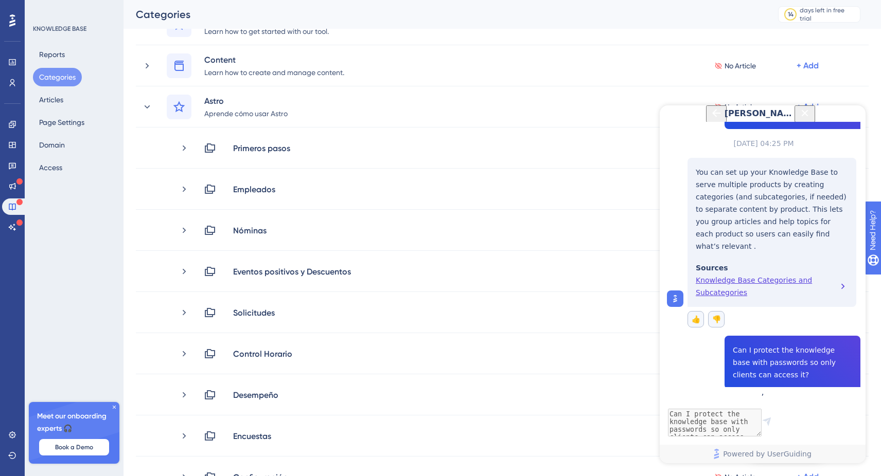
drag, startPoint x: 854, startPoint y: 125, endPoint x: 1503, endPoint y: 232, distance: 657.6
click at [808, 116] on icon "Close Button" at bounding box center [805, 113] width 7 height 7
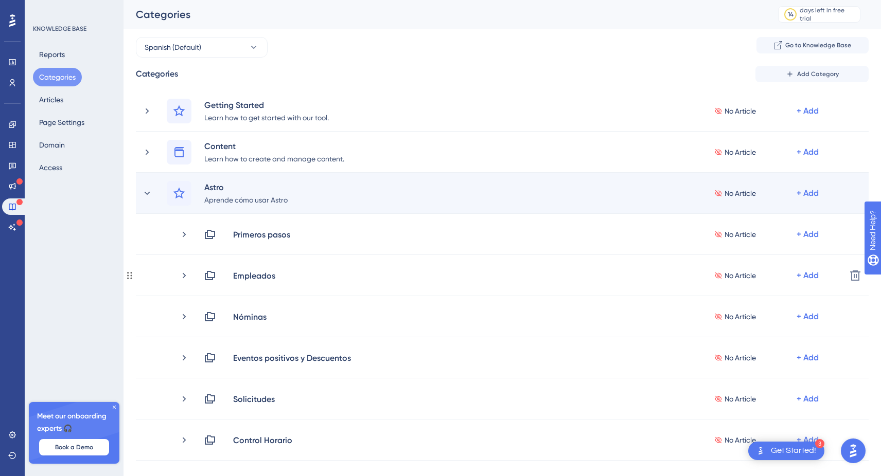
scroll to position [0, 0]
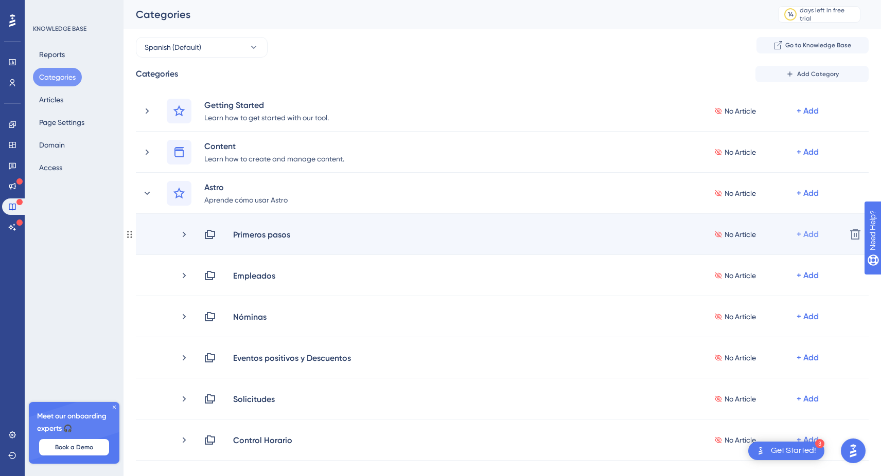
click at [808, 237] on div "+ Add" at bounding box center [808, 234] width 22 height 12
click at [780, 266] on div "Add Articles Add Articles" at bounding box center [767, 262] width 73 height 21
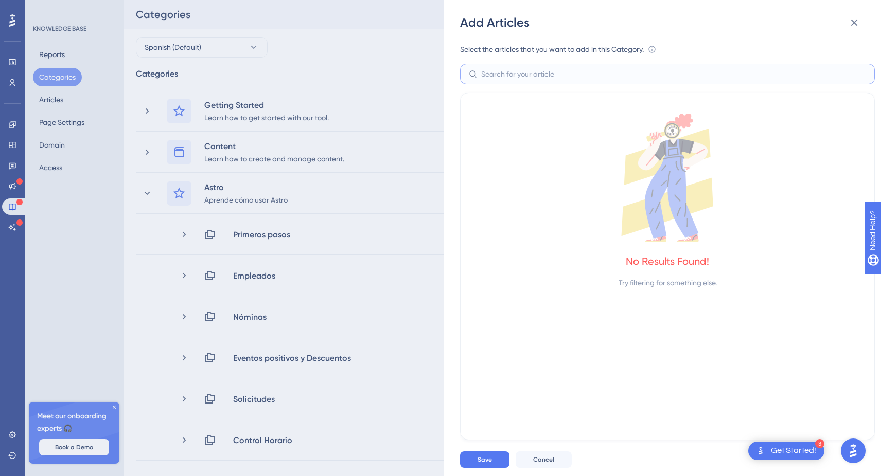
click at [586, 72] on input "text" at bounding box center [673, 73] width 385 height 11
click at [858, 25] on icon at bounding box center [854, 22] width 12 height 12
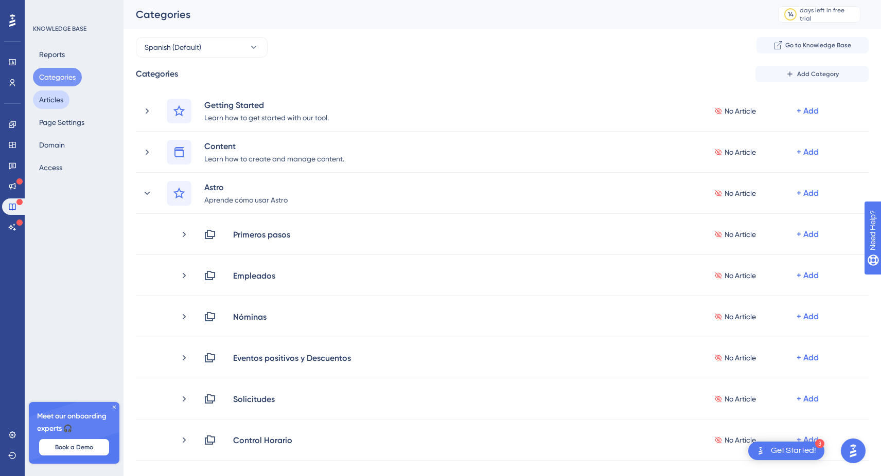
click at [58, 91] on button "Articles" at bounding box center [51, 100] width 37 height 19
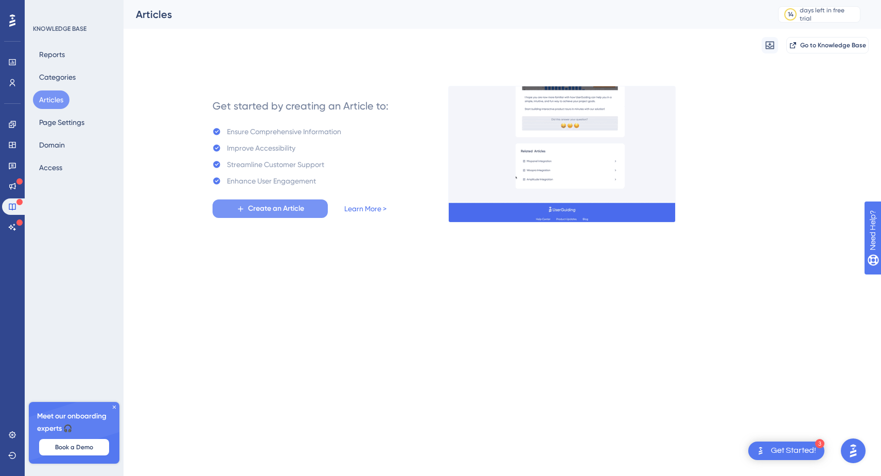
click at [264, 204] on span "Create an Article" at bounding box center [276, 209] width 56 height 12
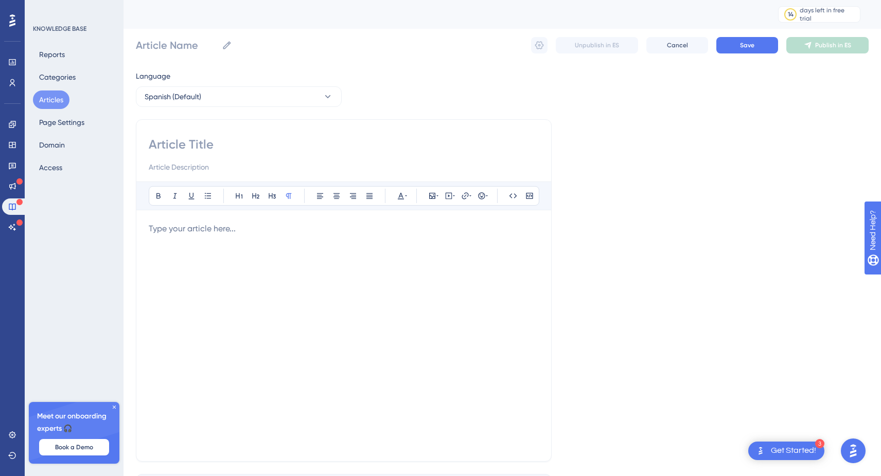
click at [213, 142] on input at bounding box center [344, 144] width 390 height 16
